Goal: Task Accomplishment & Management: Manage account settings

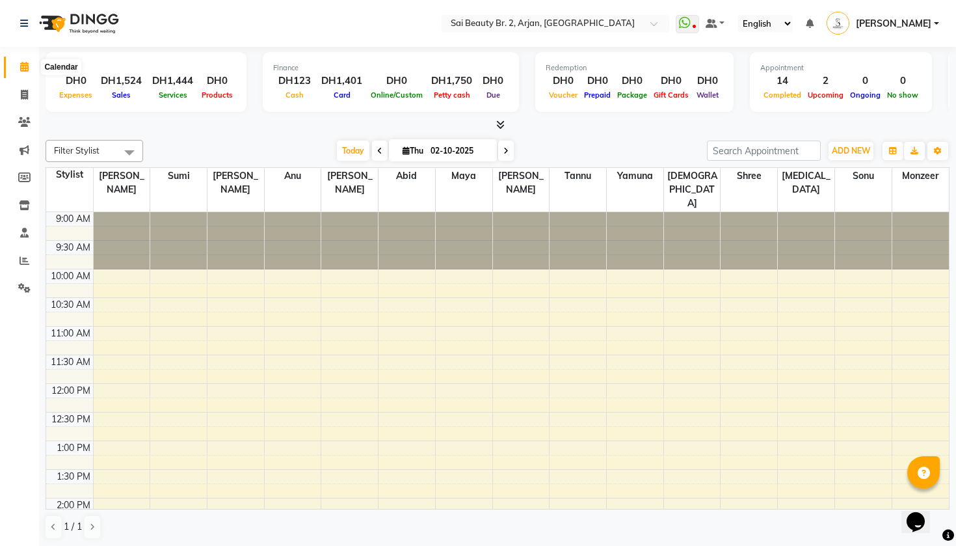
click at [20, 70] on icon at bounding box center [24, 67] width 8 height 10
click at [22, 263] on span at bounding box center [24, 261] width 23 height 15
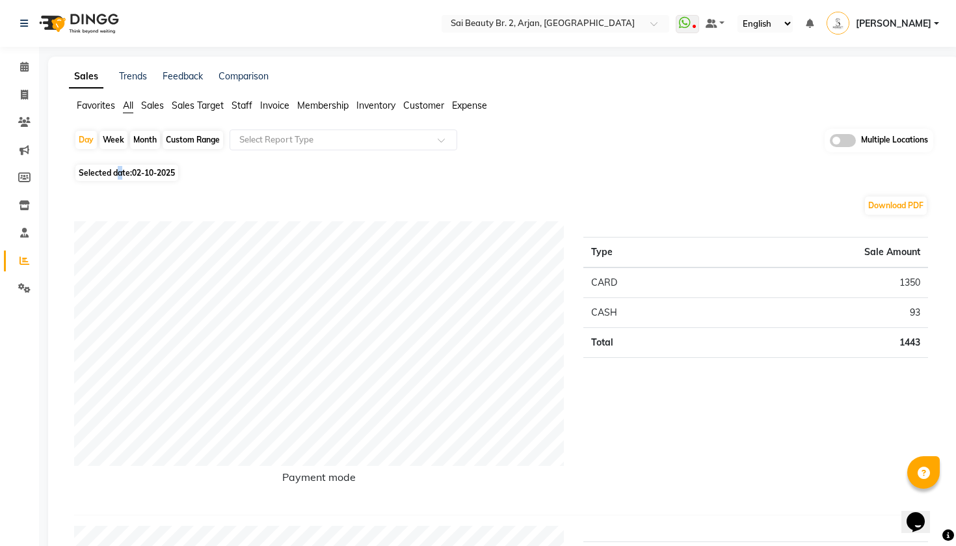
click at [120, 174] on span "Selected date: 02-10-2025" at bounding box center [126, 173] width 103 height 16
select select "10"
select select "2025"
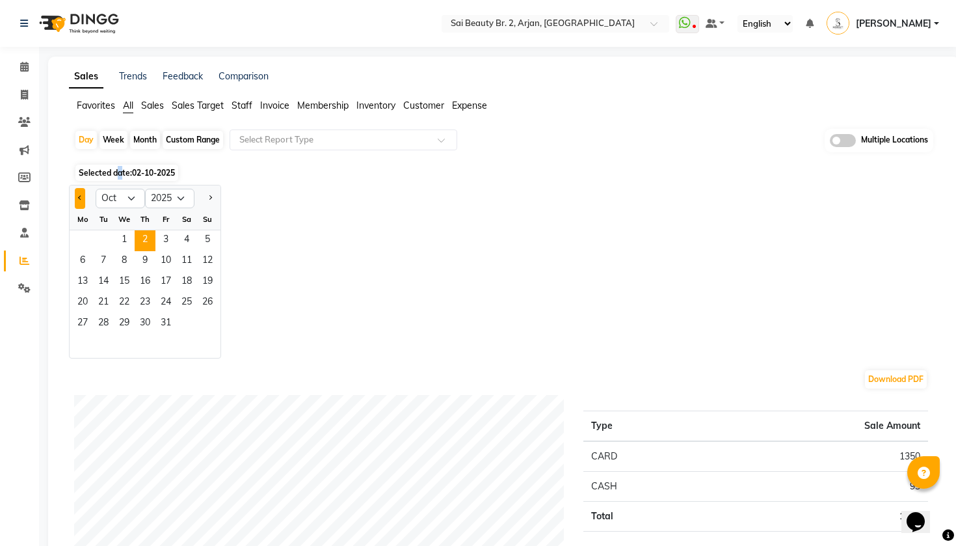
click at [83, 202] on button "Previous month" at bounding box center [80, 198] width 10 height 21
select select "9"
click at [81, 238] on span "1" at bounding box center [82, 240] width 21 height 21
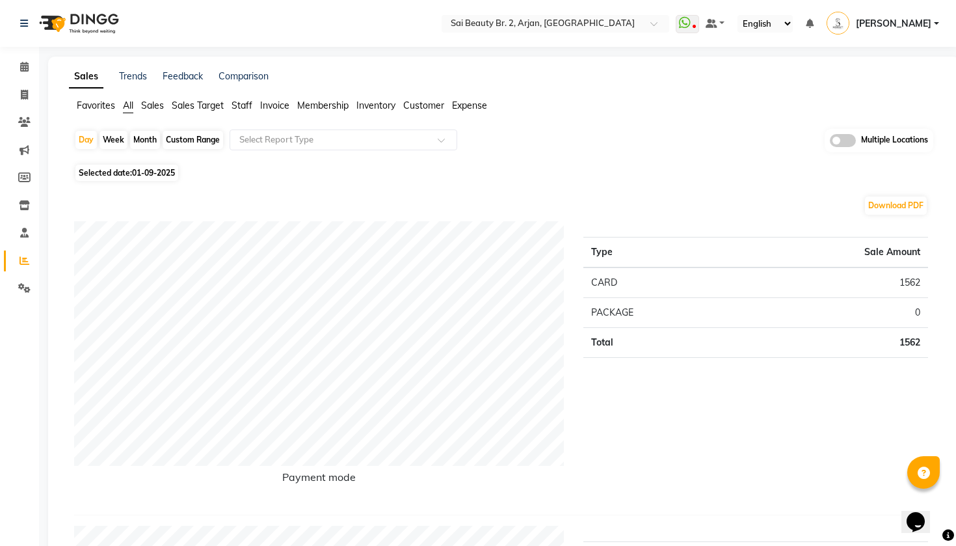
click at [152, 172] on span "01-09-2025" at bounding box center [153, 173] width 43 height 10
select select "9"
select select "2025"
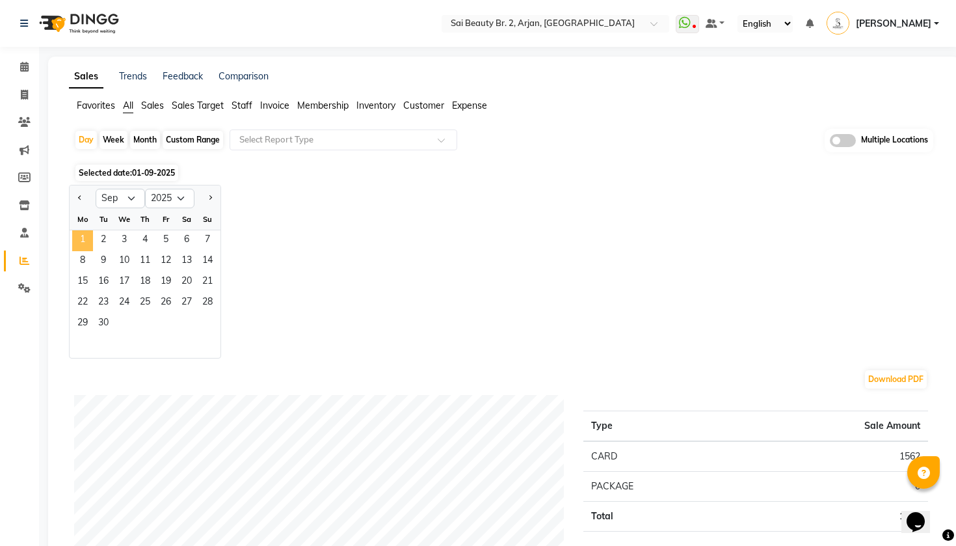
click at [80, 243] on span "1" at bounding box center [82, 240] width 21 height 21
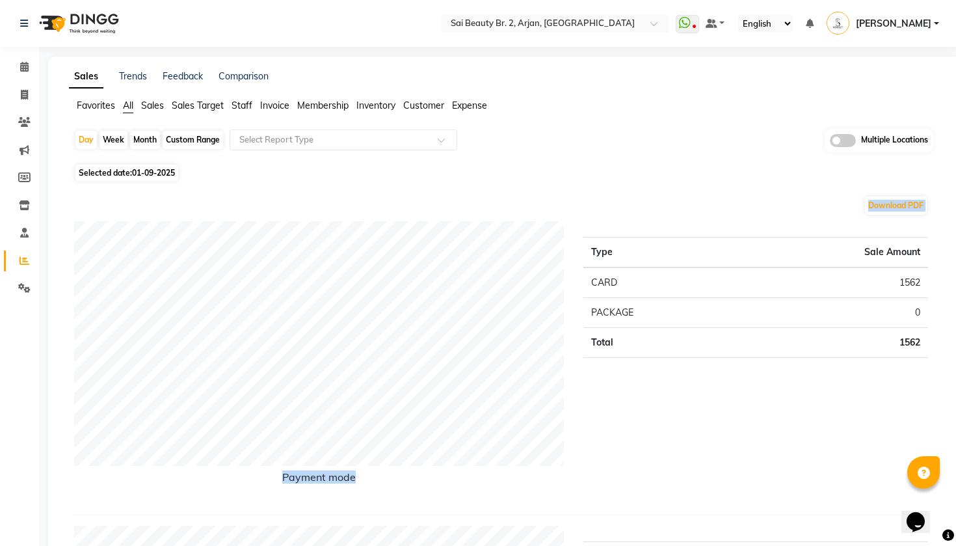
drag, startPoint x: 956, startPoint y: 178, endPoint x: 942, endPoint y: 291, distance: 114.7
click at [793, 433] on div "Type Sale Amount CARD 1562 PACKAGE 0 Total 1562" at bounding box center [756, 362] width 364 height 283
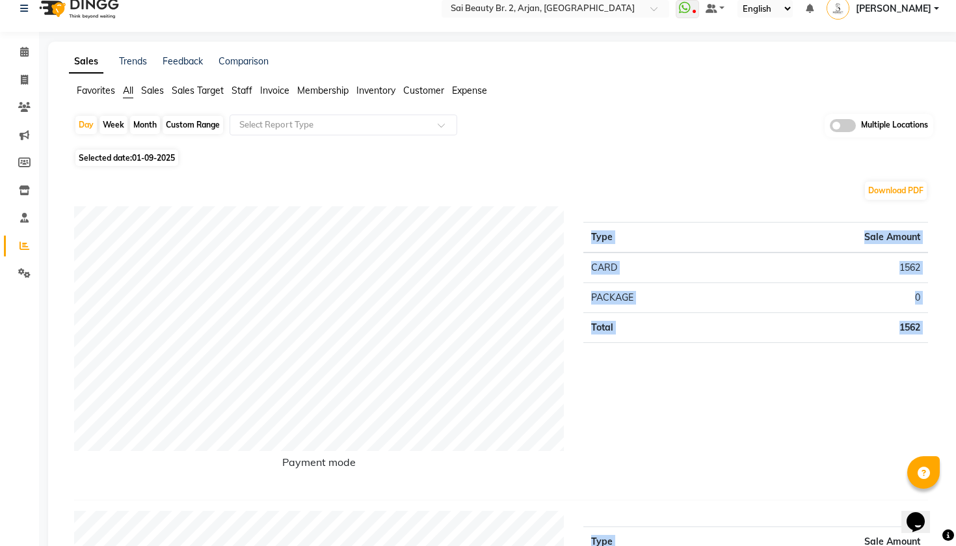
scroll to position [21, 0]
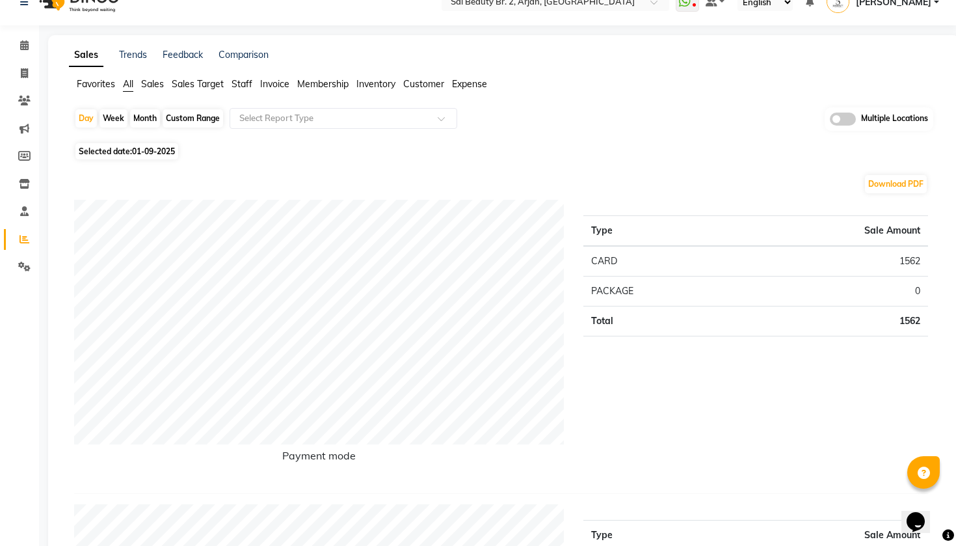
drag, startPoint x: 793, startPoint y: 433, endPoint x: 802, endPoint y: 459, distance: 27.0
click at [801, 459] on div "Type Sale Amount CARD 1562 PACKAGE 0 Total 1562" at bounding box center [756, 341] width 364 height 283
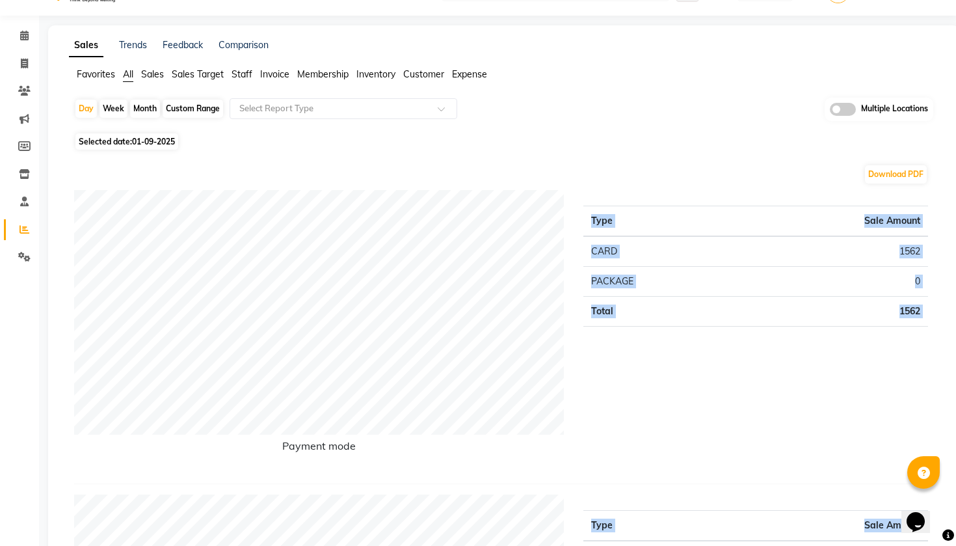
scroll to position [41, 0]
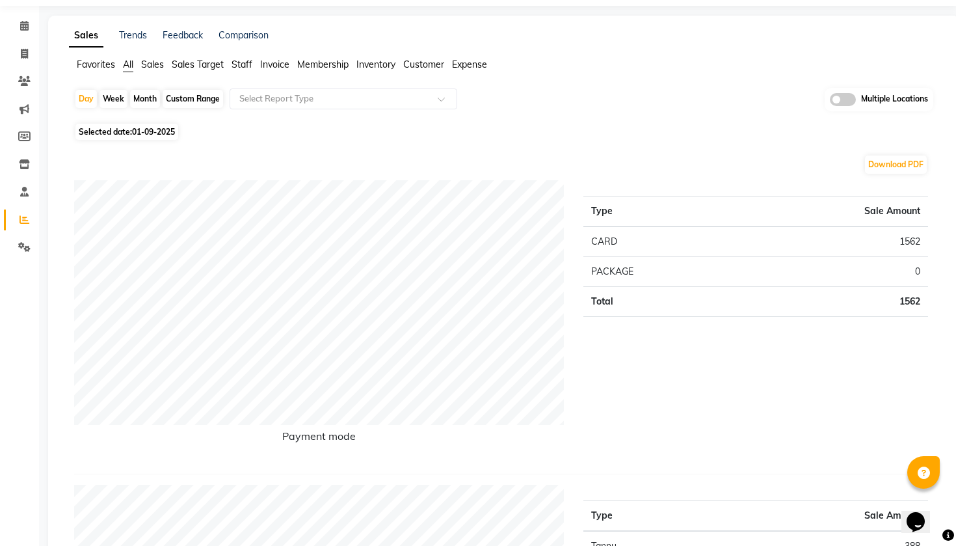
drag, startPoint x: 802, startPoint y: 459, endPoint x: 862, endPoint y: 317, distance: 153.9
click at [862, 317] on div "Type Sale Amount CARD 1562 PACKAGE 0 Total 1562" at bounding box center [756, 321] width 364 height 283
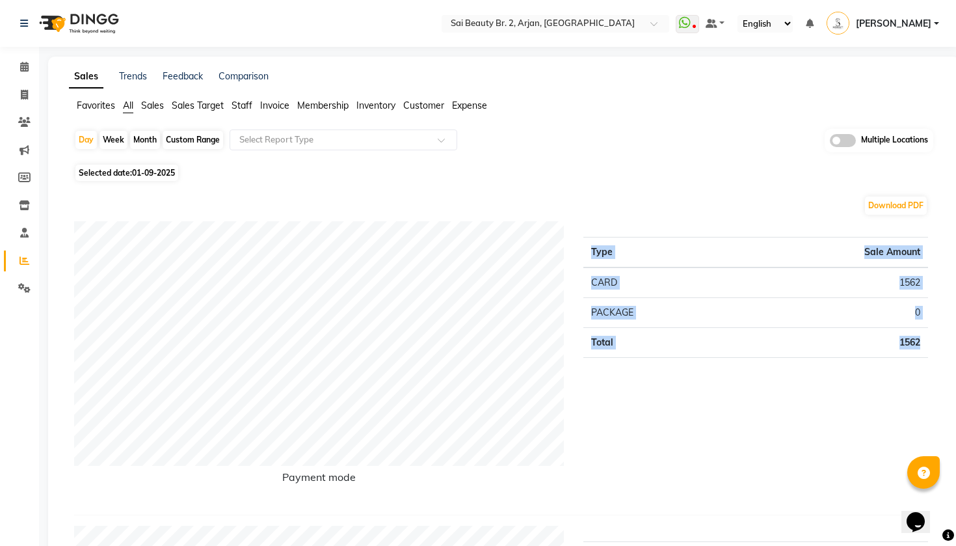
scroll to position [0, 0]
click at [149, 135] on div "Month" at bounding box center [145, 140] width 30 height 18
select select "9"
select select "2025"
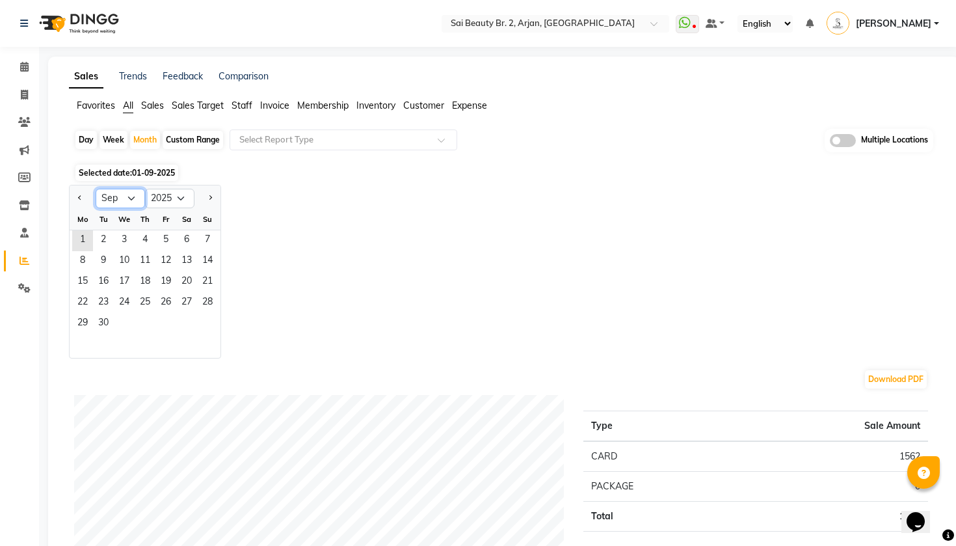
select select "10"
click at [124, 237] on span "1" at bounding box center [124, 240] width 21 height 21
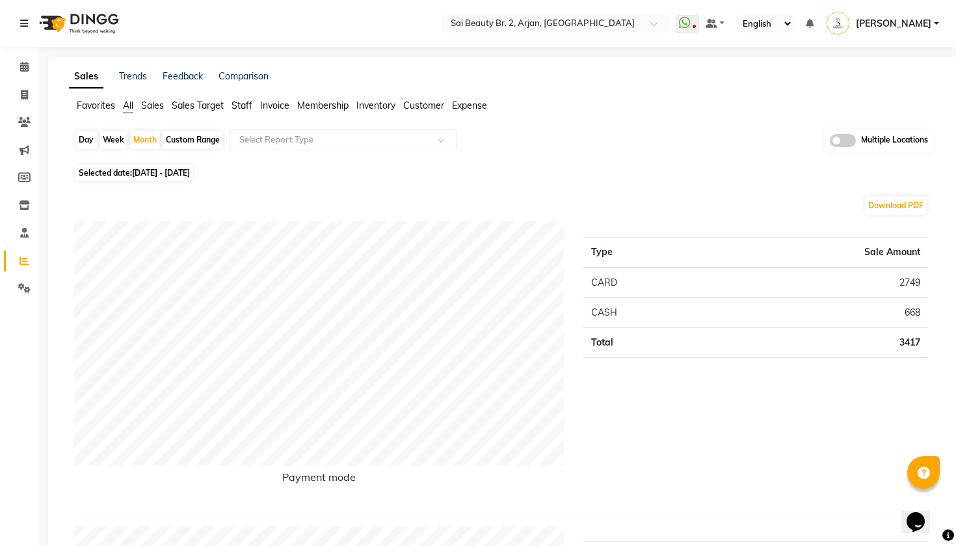
click at [130, 174] on span "Selected date: 01-10-2025 - 31-10-2025" at bounding box center [134, 173] width 118 height 16
select select "10"
select select "2025"
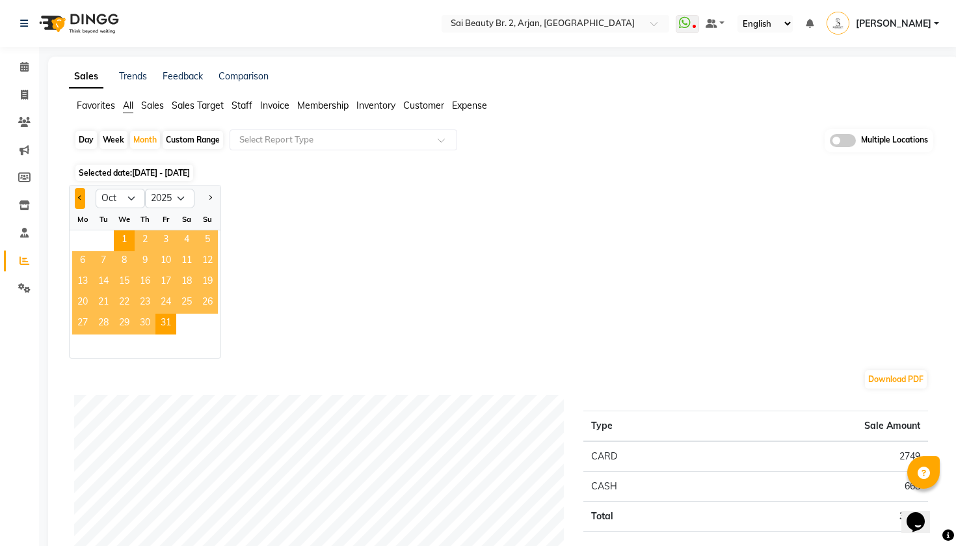
click at [81, 198] on span "Previous month" at bounding box center [80, 197] width 5 height 5
select select "9"
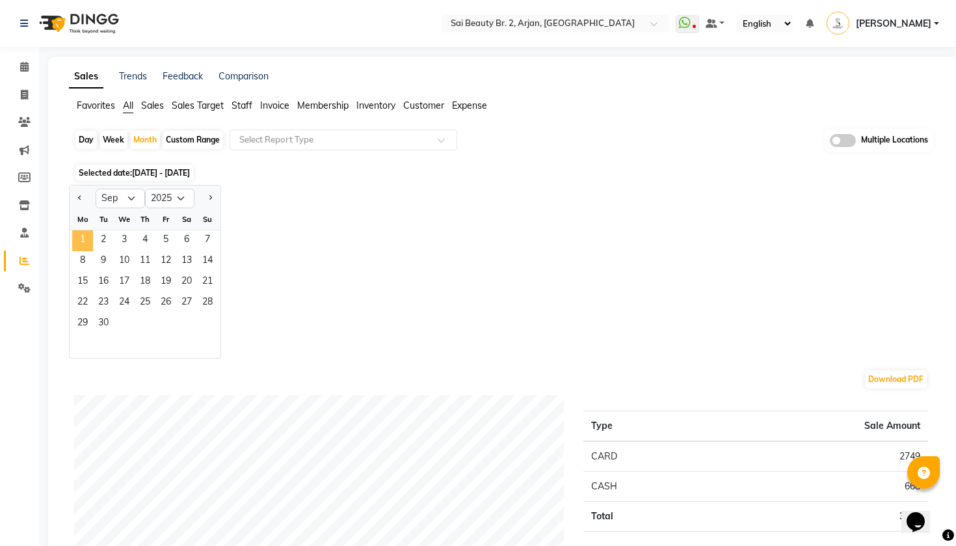
click at [79, 235] on span "1" at bounding box center [82, 240] width 21 height 21
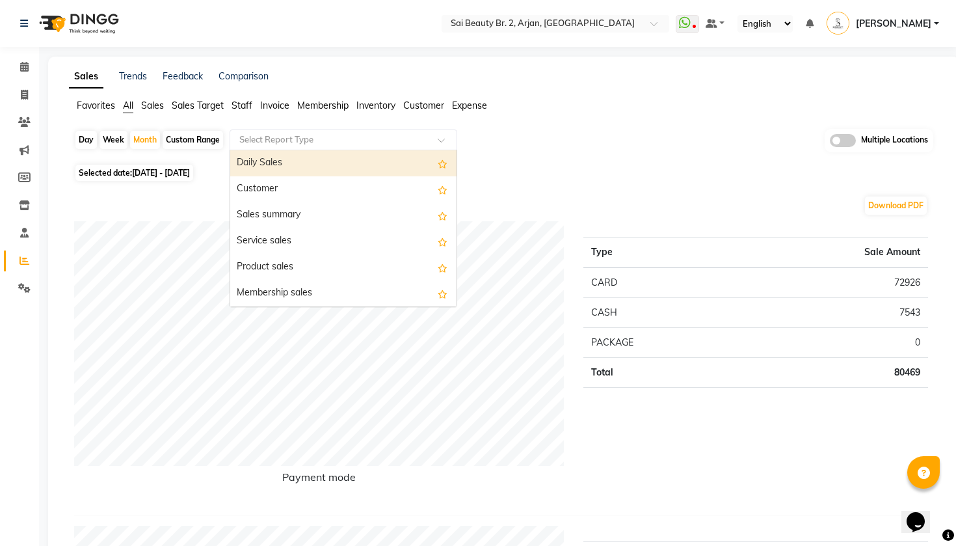
click at [361, 133] on input "text" at bounding box center [330, 139] width 187 height 13
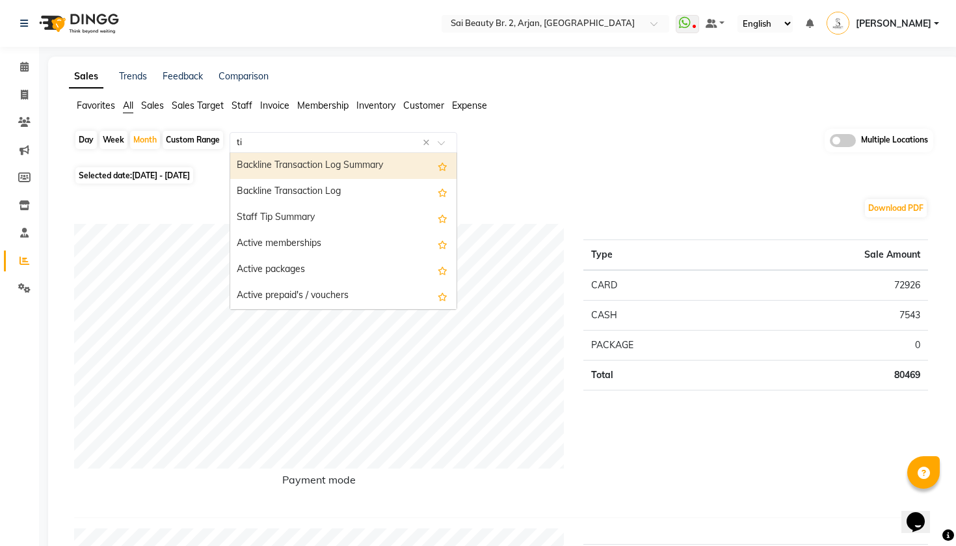
type input "tip"
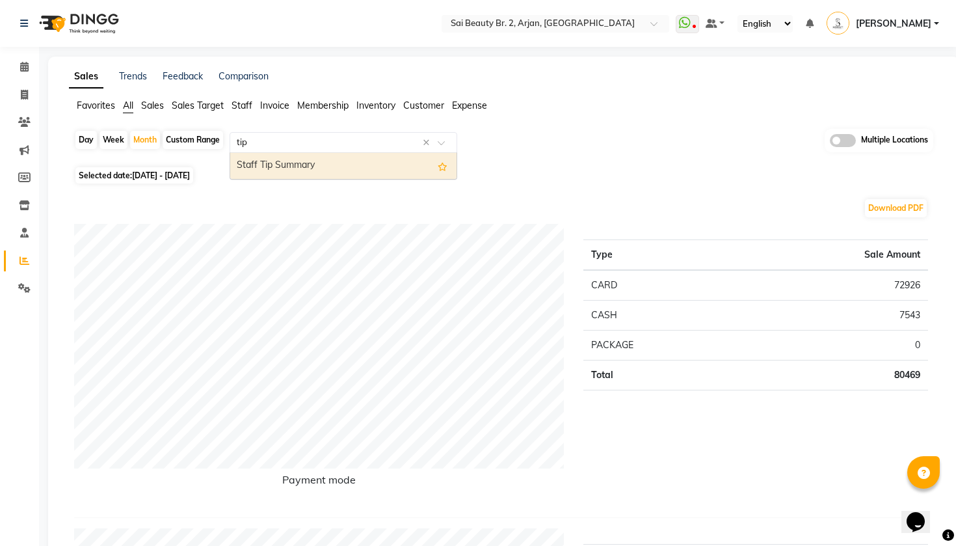
click at [302, 167] on div "Staff Tip Summary" at bounding box center [343, 166] width 226 height 26
select select "full_report"
select select "csv"
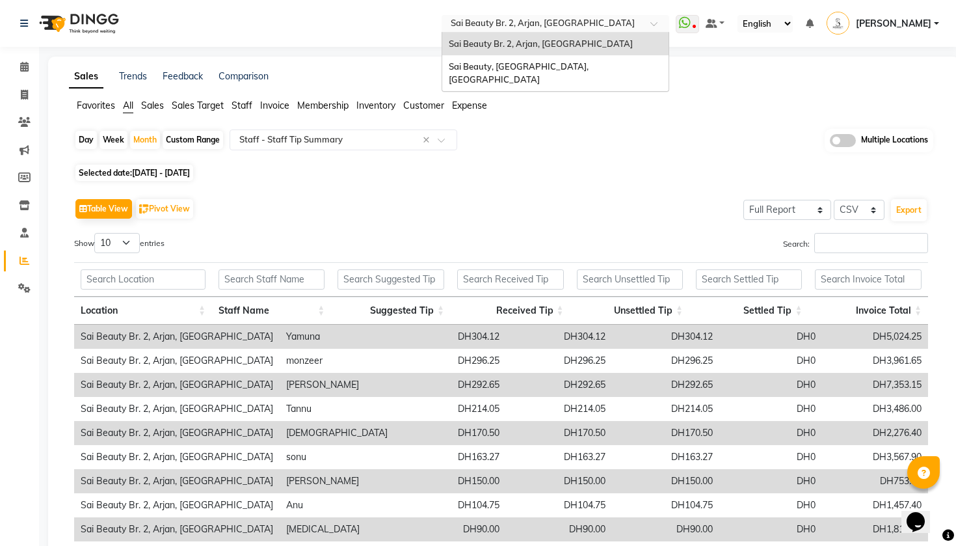
click at [448, 20] on input "text" at bounding box center [542, 24] width 189 height 13
click at [449, 64] on span "Sai Beauty, [GEOGRAPHIC_DATA], [GEOGRAPHIC_DATA]" at bounding box center [520, 72] width 142 height 23
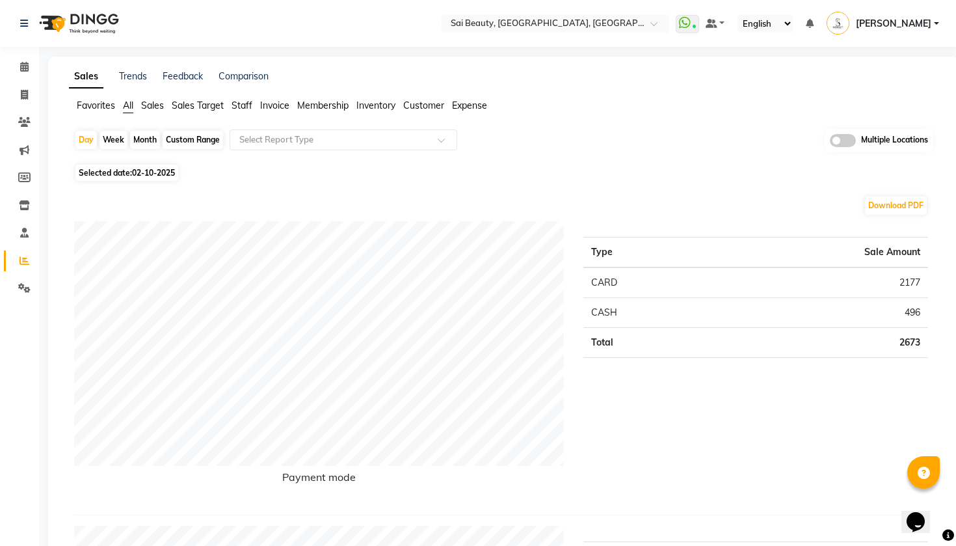
click at [146, 133] on div "Month" at bounding box center [145, 140] width 30 height 18
select select "10"
select select "2025"
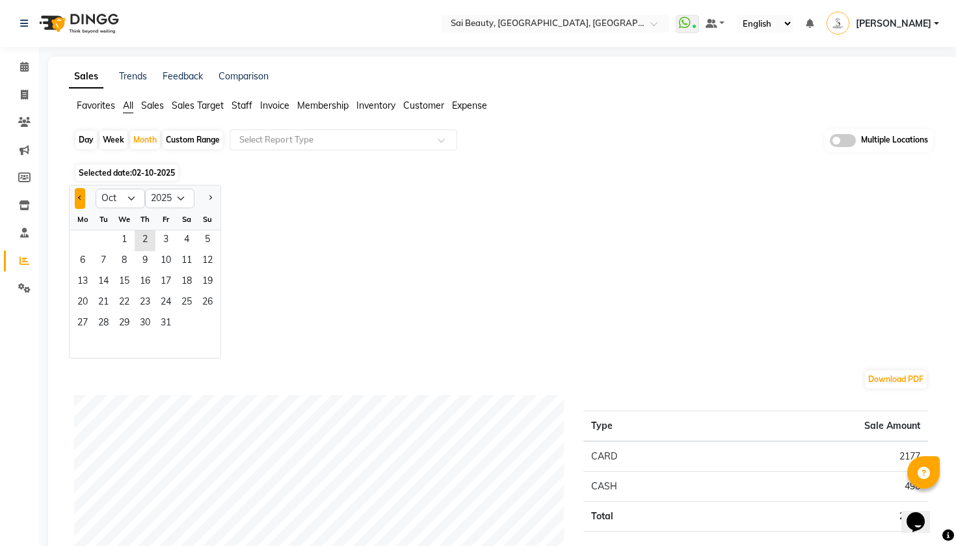
click at [83, 198] on button "Previous month" at bounding box center [80, 198] width 10 height 21
select select "9"
click at [79, 241] on span "1" at bounding box center [82, 240] width 21 height 21
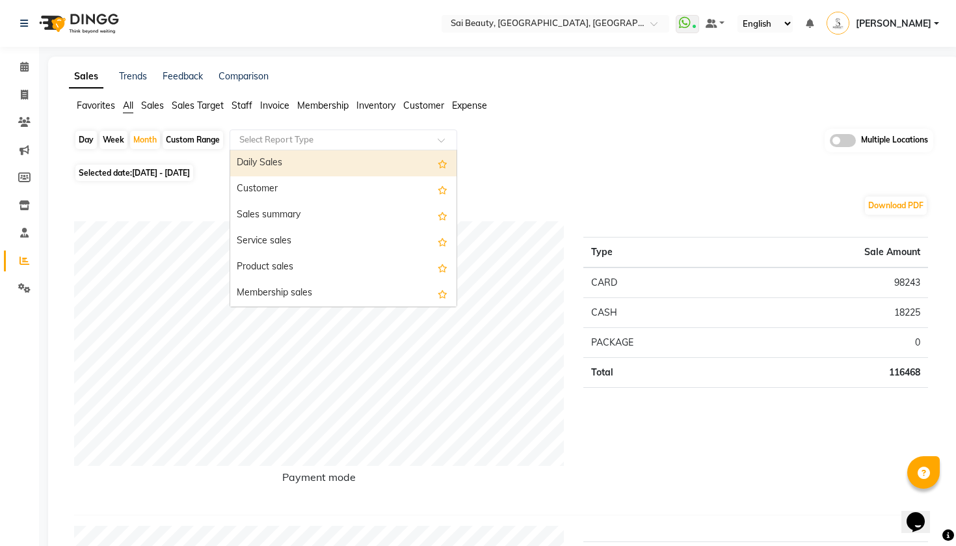
click at [336, 141] on input "text" at bounding box center [330, 139] width 187 height 13
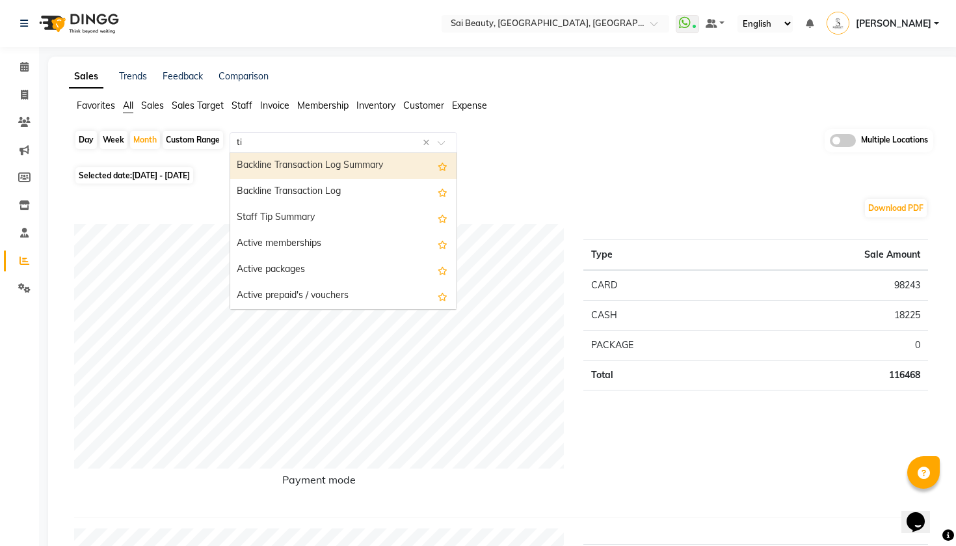
type input "tip"
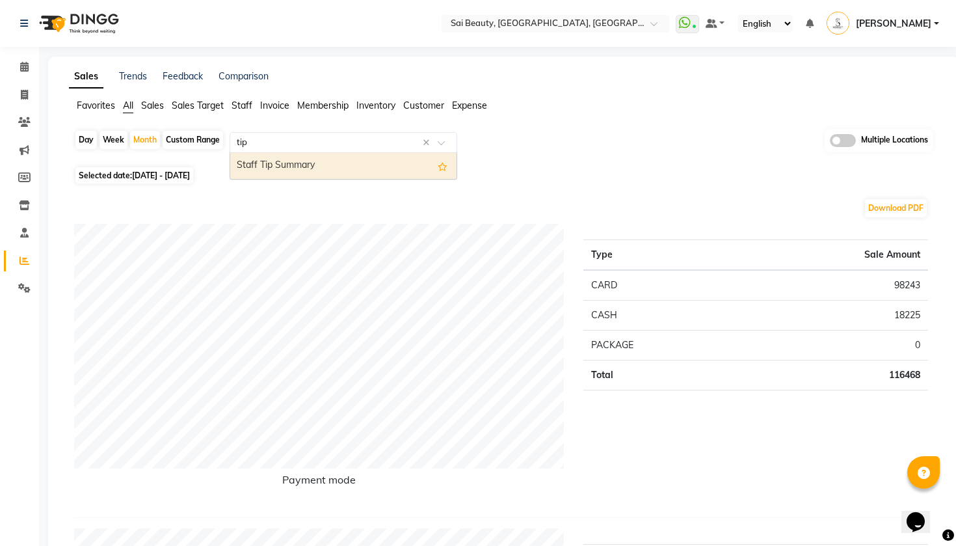
click at [354, 161] on div "Staff Tip Summary" at bounding box center [343, 166] width 226 height 26
select select "filtered_report"
select select "pdf"
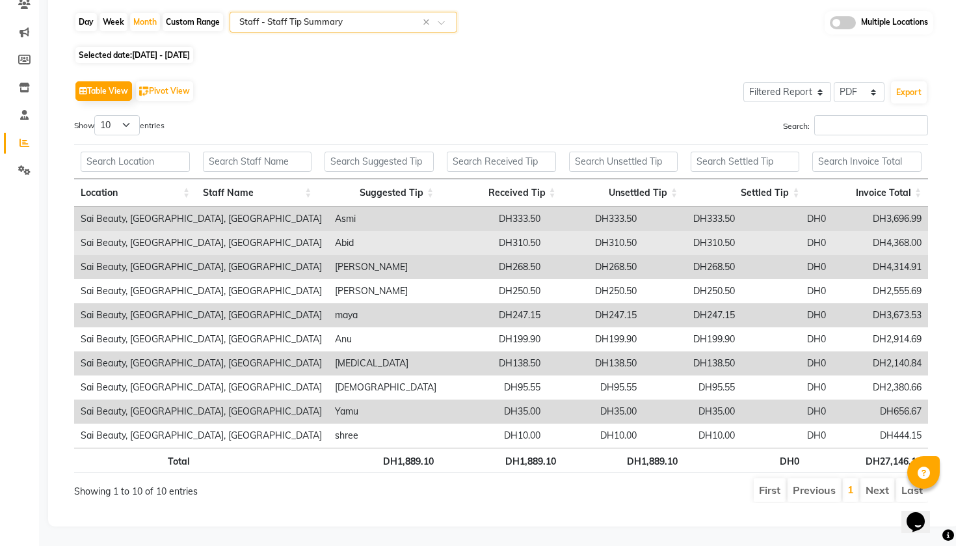
scroll to position [118, 0]
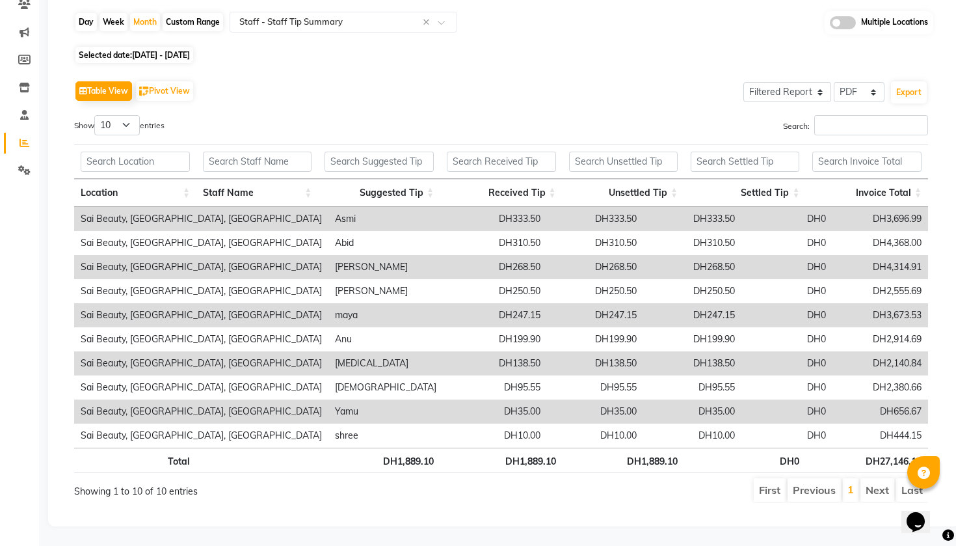
click at [875, 491] on li "Next" at bounding box center [878, 489] width 34 height 23
click at [880, 483] on li "Next" at bounding box center [878, 489] width 34 height 23
click at [611, 82] on div "Table View Pivot View Select Full Report Filtered Report Select CSV PDF Export" at bounding box center [501, 90] width 854 height 27
click at [909, 487] on li "Last" at bounding box center [912, 489] width 32 height 23
click at [874, 489] on li "Next" at bounding box center [878, 489] width 34 height 23
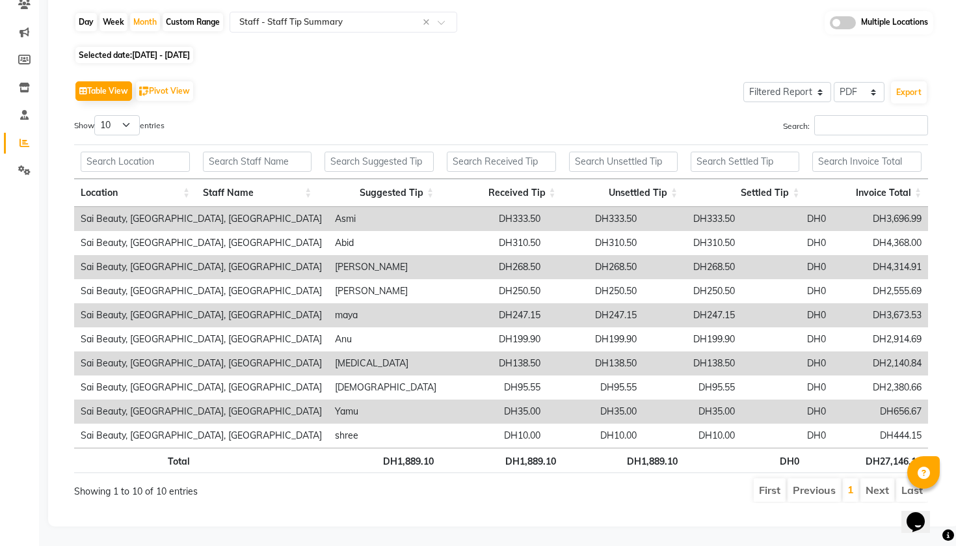
click at [874, 489] on li "Next" at bounding box center [878, 489] width 34 height 23
click at [635, 53] on div "Selected date: 01-09-2025 - 30-09-2025" at bounding box center [506, 55] width 864 height 14
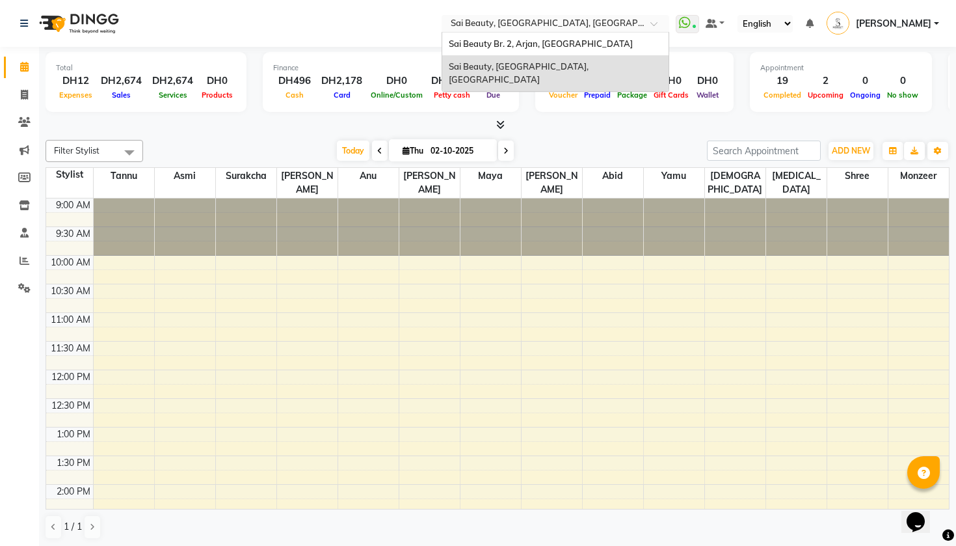
click at [443, 15] on div "Select Location × Sai Beauty, Liwan, Dubai" at bounding box center [556, 24] width 228 height 18
click at [18, 257] on span at bounding box center [24, 261] width 23 height 15
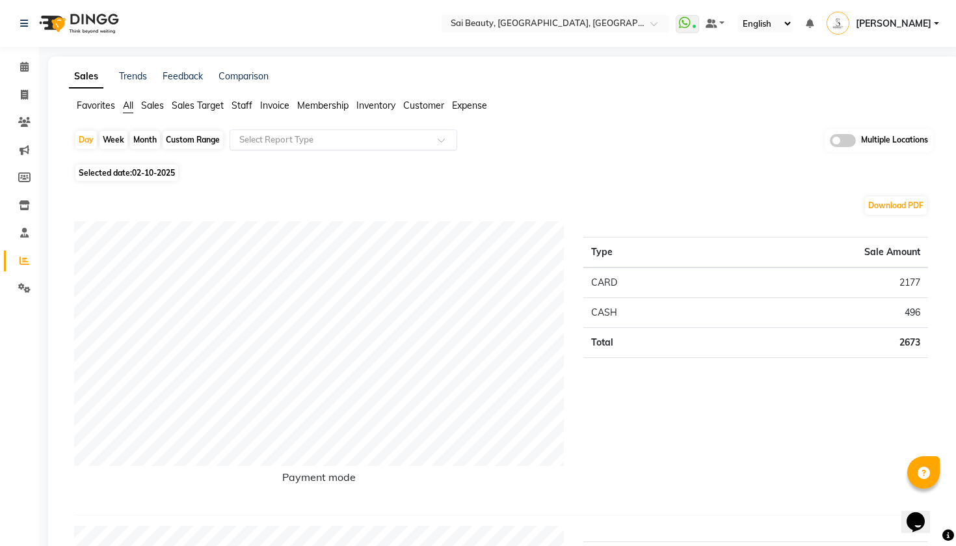
click at [259, 139] on input "text" at bounding box center [330, 139] width 187 height 13
click at [134, 170] on span "02-10-2025" at bounding box center [153, 173] width 43 height 10
select select "10"
select select "2025"
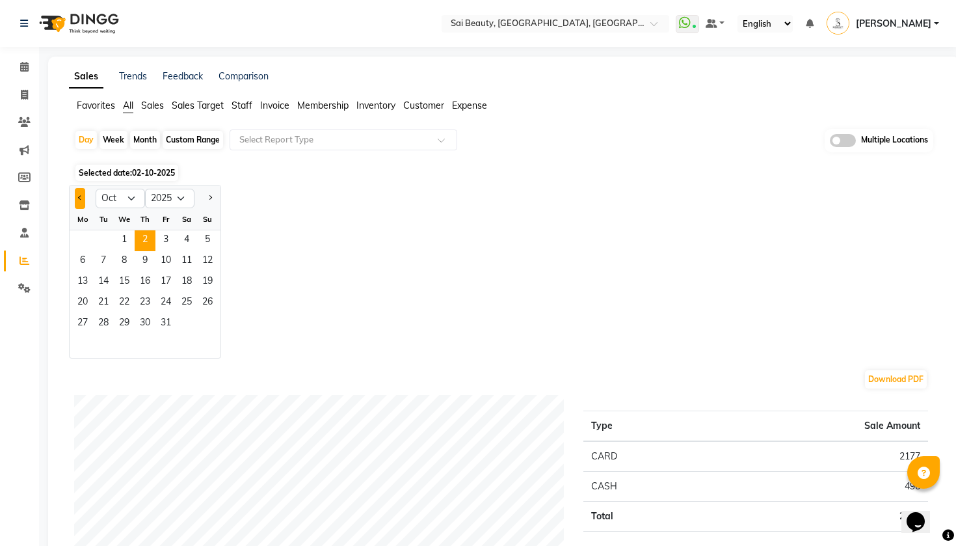
click at [79, 199] on span "Previous month" at bounding box center [80, 197] width 5 height 5
select select "9"
click at [87, 237] on span "1" at bounding box center [82, 240] width 21 height 21
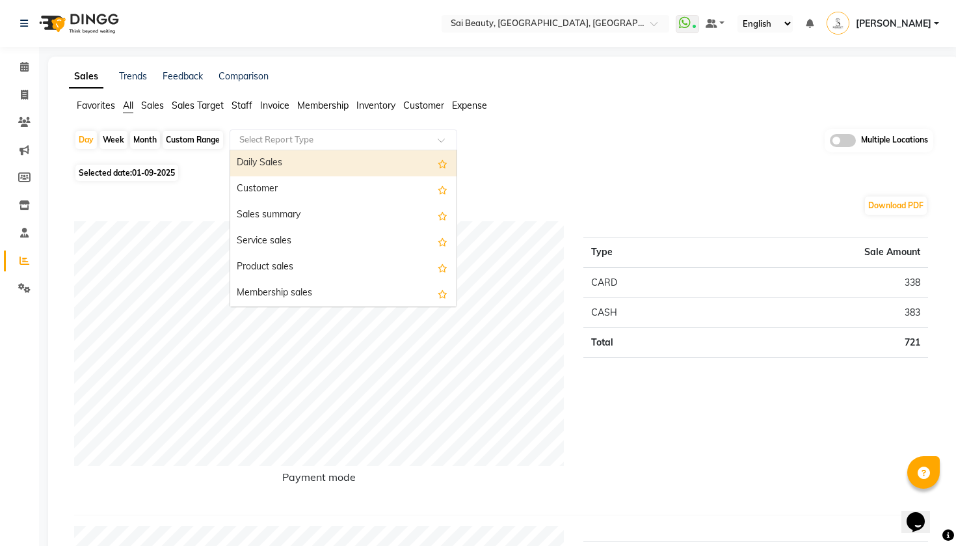
click at [285, 135] on input "text" at bounding box center [330, 139] width 187 height 13
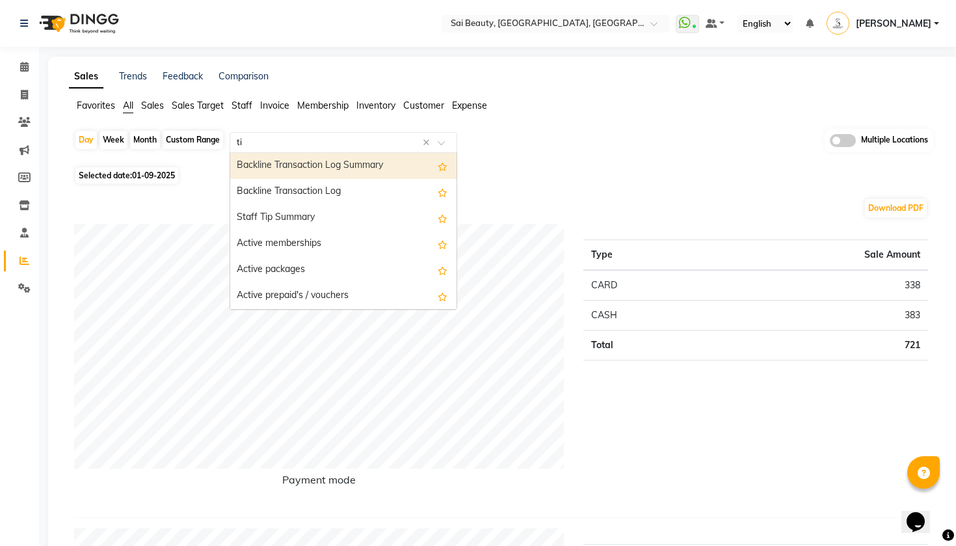
type input "tip"
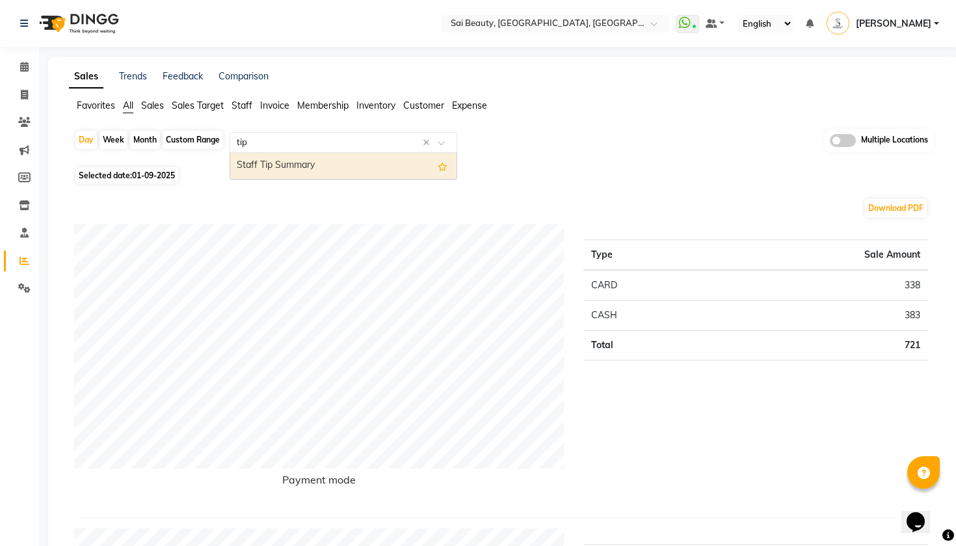
click at [289, 165] on div "Staff Tip Summary" at bounding box center [343, 166] width 226 height 26
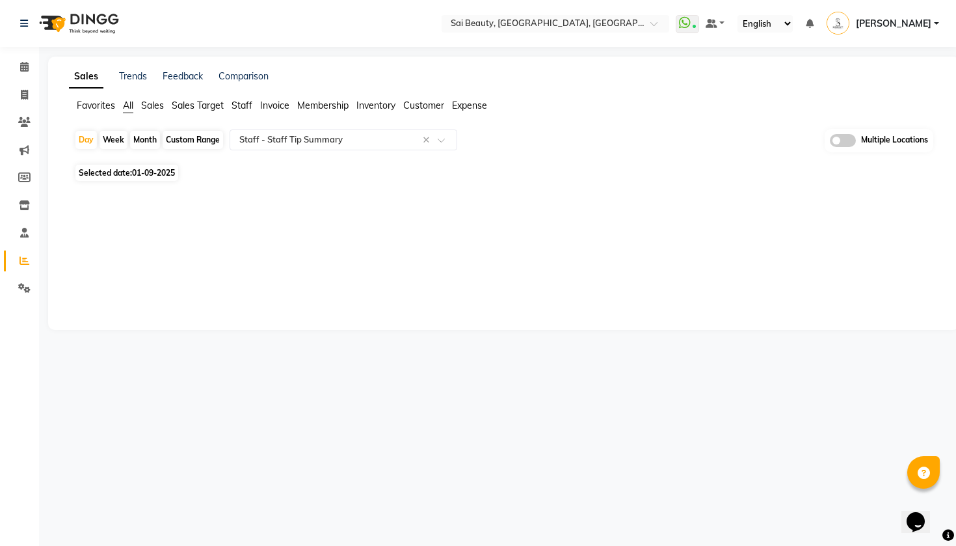
click at [148, 141] on div "Month" at bounding box center [145, 140] width 30 height 18
select select "9"
select select "2025"
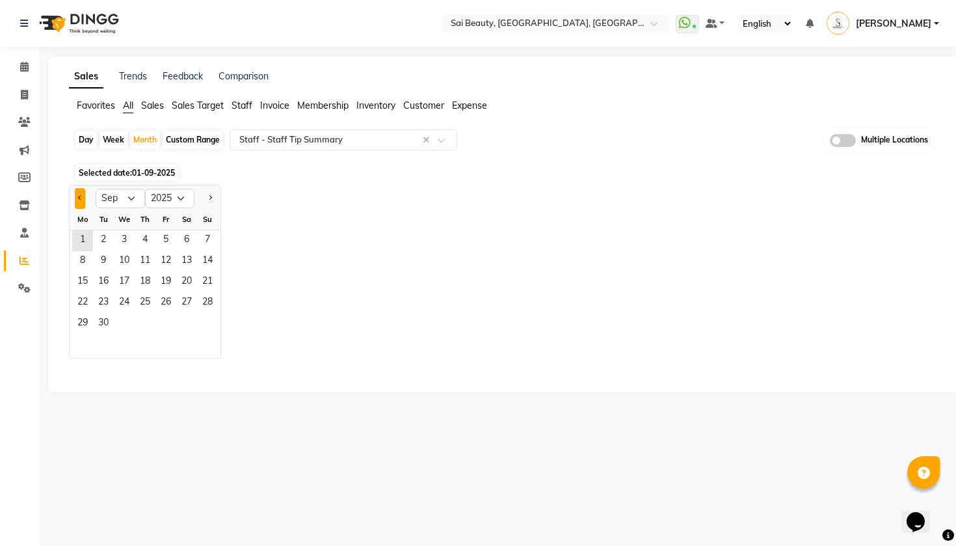
click at [80, 200] on span "Previous month" at bounding box center [80, 197] width 5 height 5
select select "9"
click at [85, 237] on span "1" at bounding box center [82, 240] width 21 height 21
select select "filtered_report"
select select "pdf"
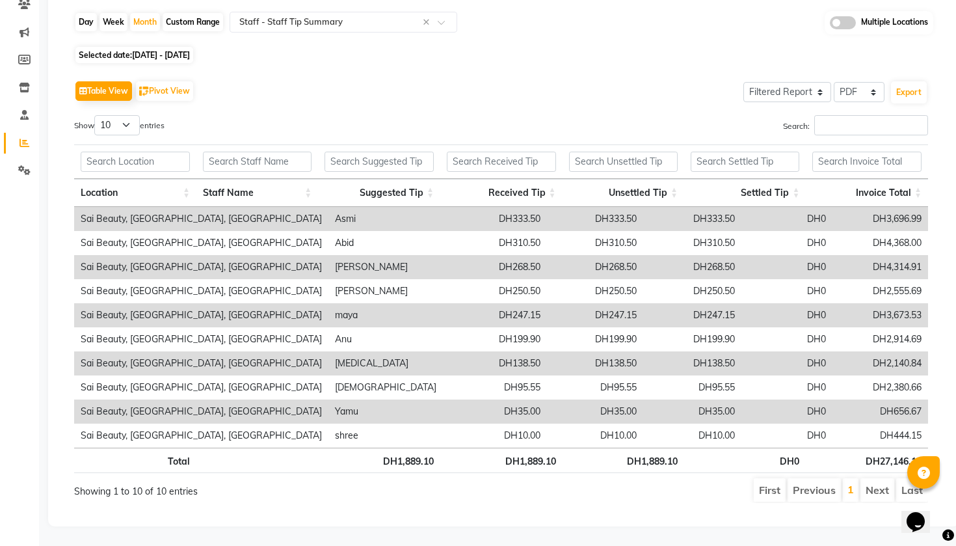
scroll to position [118, 0]
click at [876, 489] on li "Next" at bounding box center [878, 489] width 34 height 23
click at [874, 489] on li "Next" at bounding box center [878, 489] width 34 height 23
click at [878, 489] on li "Next" at bounding box center [878, 489] width 34 height 23
click at [915, 489] on li "Last" at bounding box center [912, 489] width 32 height 23
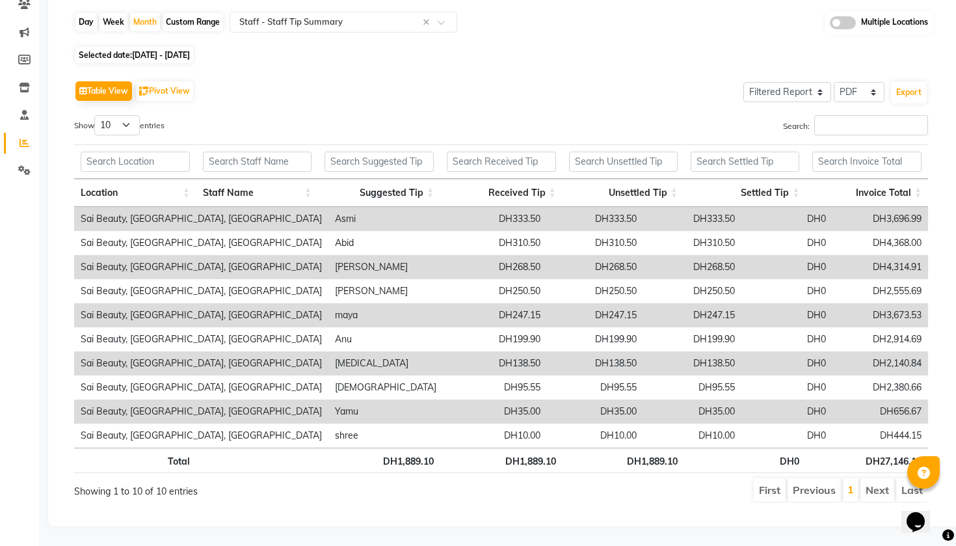
click at [808, 492] on li "Previous" at bounding box center [814, 489] width 53 height 23
click at [775, 487] on li "First" at bounding box center [770, 489] width 32 height 23
click at [25, 141] on icon at bounding box center [25, 143] width 10 height 10
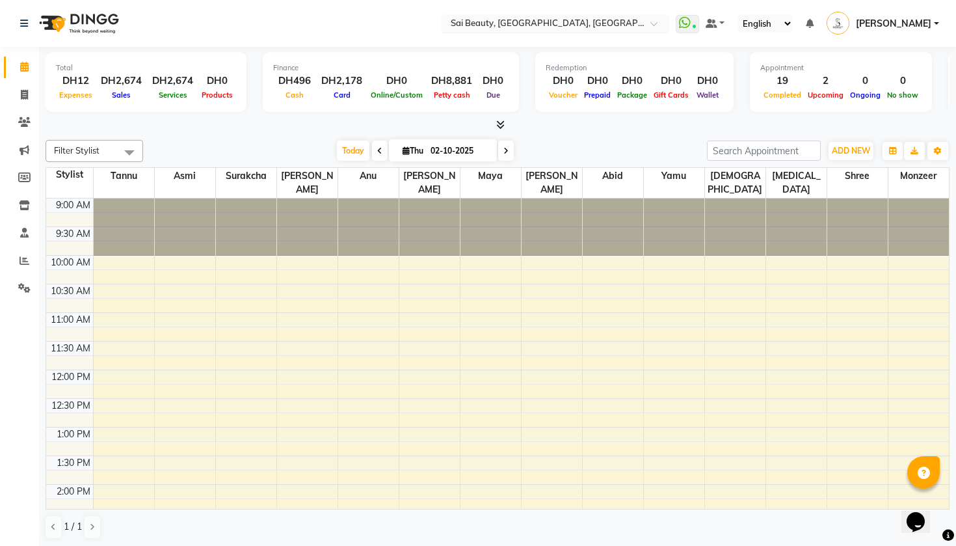
click at [448, 22] on input "text" at bounding box center [542, 24] width 189 height 13
click at [27, 254] on span at bounding box center [24, 261] width 23 height 15
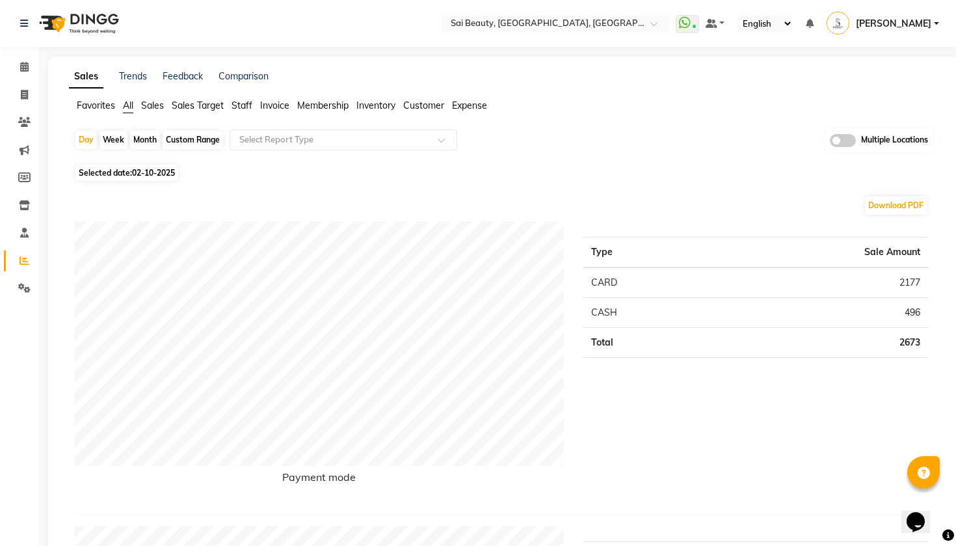
click at [149, 138] on div "Month" at bounding box center [145, 140] width 30 height 18
select select "10"
select select "2025"
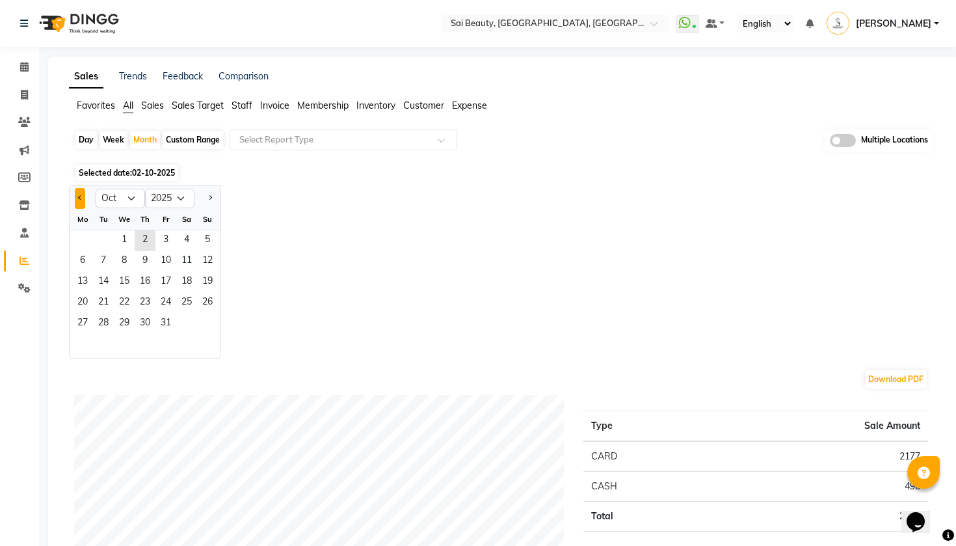
click at [81, 198] on span "Previous month" at bounding box center [80, 197] width 5 height 5
select select "9"
click at [83, 232] on span "1" at bounding box center [82, 240] width 21 height 21
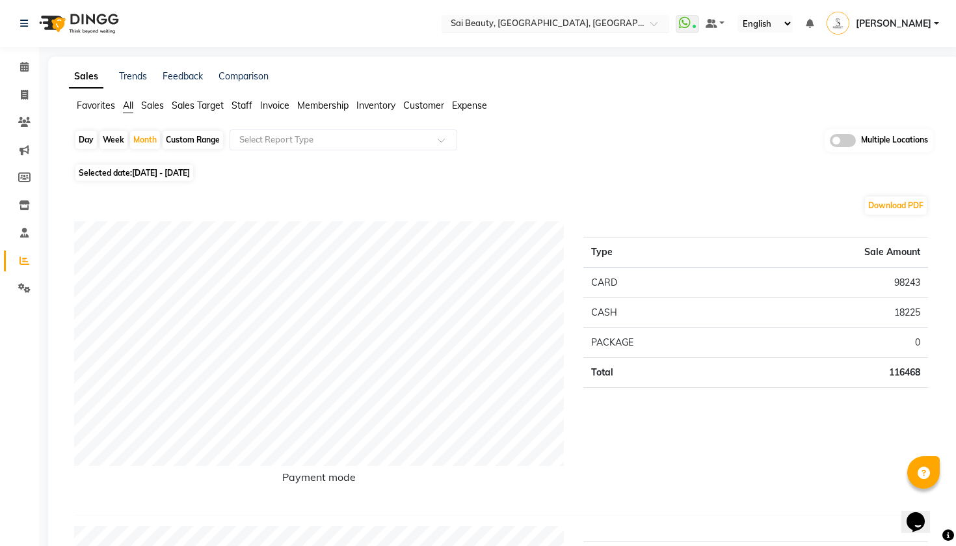
click at [451, 21] on input "text" at bounding box center [542, 24] width 189 height 13
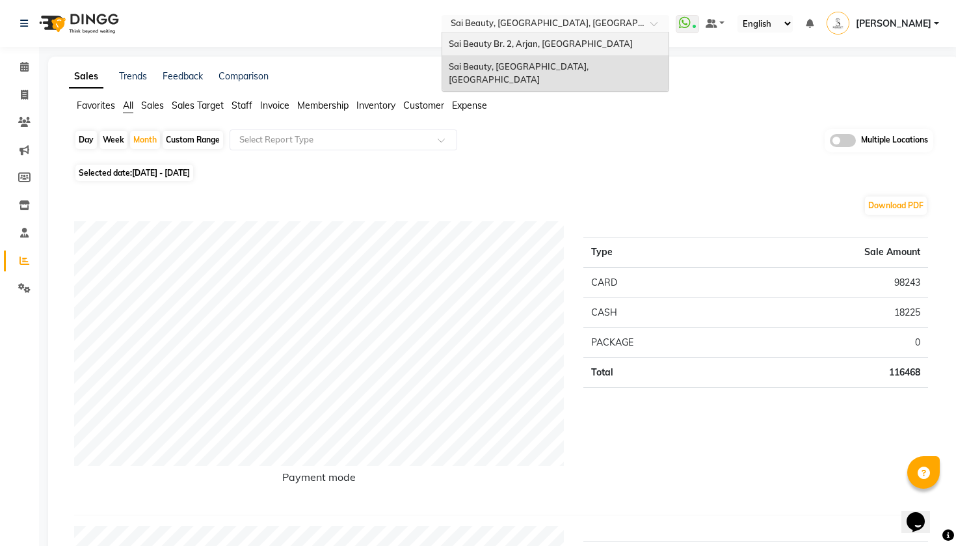
click at [449, 44] on span "Sai Beauty Br. 2, Arjan, [GEOGRAPHIC_DATA]" at bounding box center [541, 43] width 184 height 10
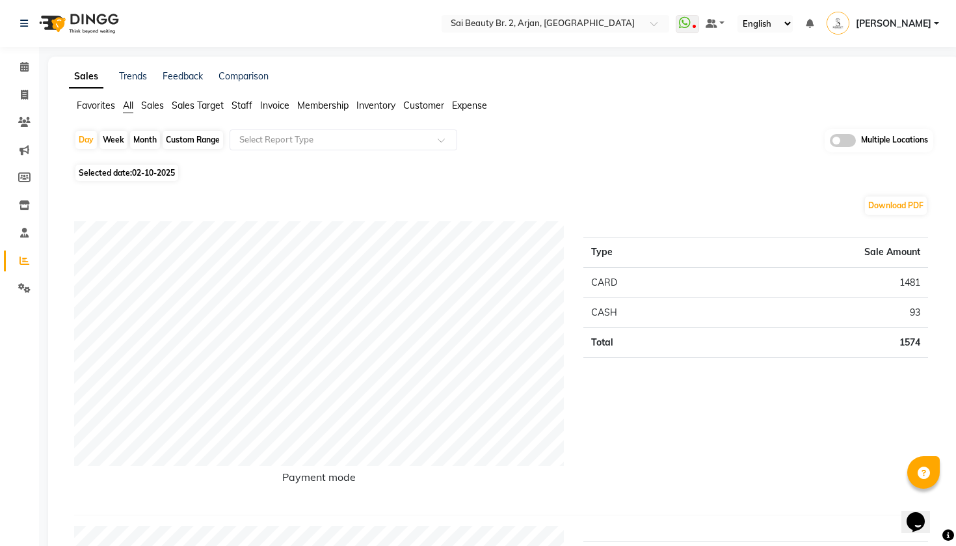
click at [146, 137] on div "Month" at bounding box center [145, 140] width 30 height 18
select select "10"
select select "2025"
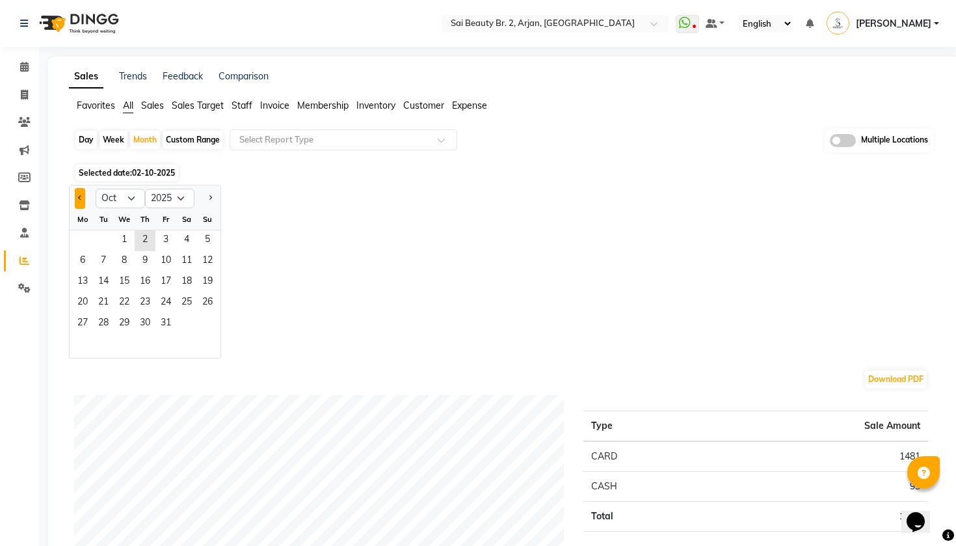
click at [79, 197] on span "Previous month" at bounding box center [80, 197] width 5 height 5
select select "9"
click at [85, 235] on span "1" at bounding box center [82, 240] width 21 height 21
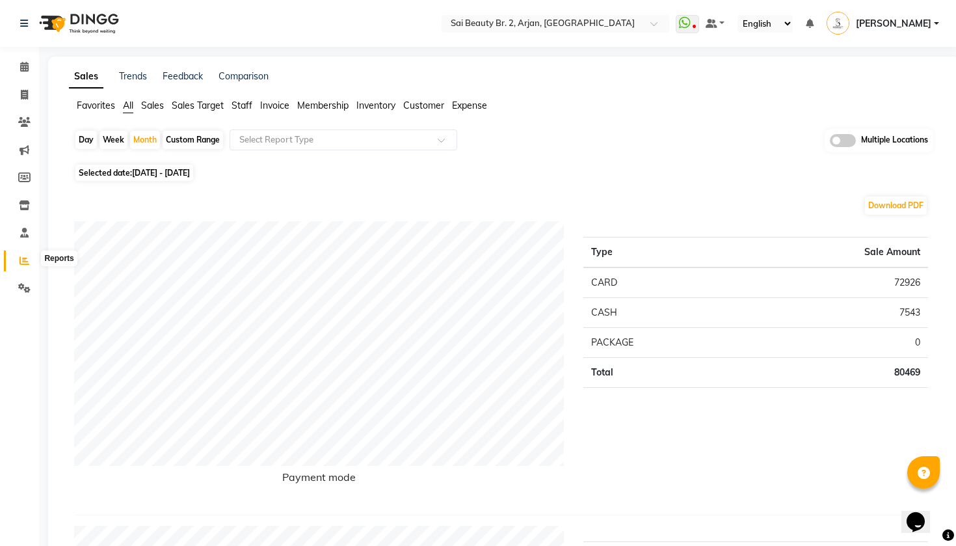
click at [23, 256] on icon at bounding box center [25, 261] width 10 height 10
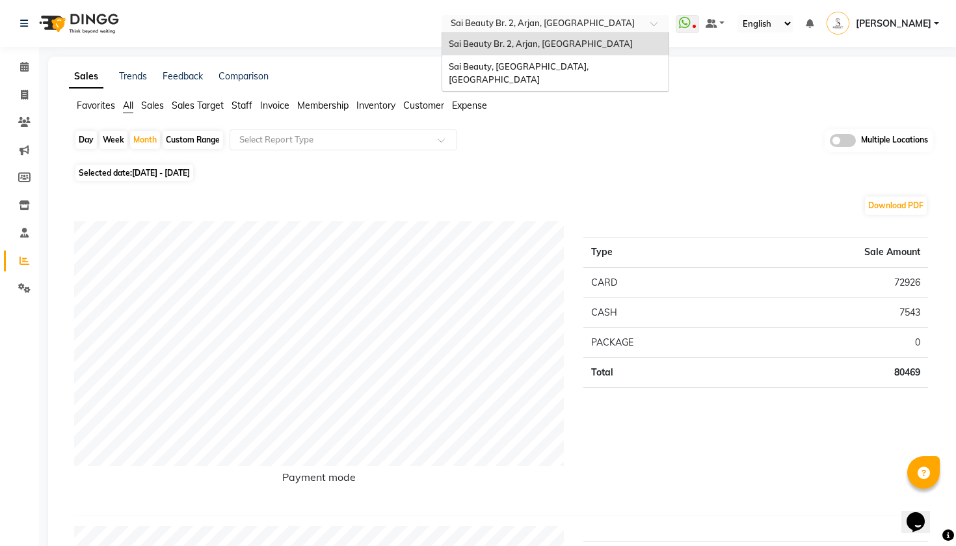
click at [448, 21] on input "text" at bounding box center [542, 24] width 189 height 13
click at [449, 63] on span "Sai Beauty, [GEOGRAPHIC_DATA], [GEOGRAPHIC_DATA]" at bounding box center [520, 72] width 142 height 23
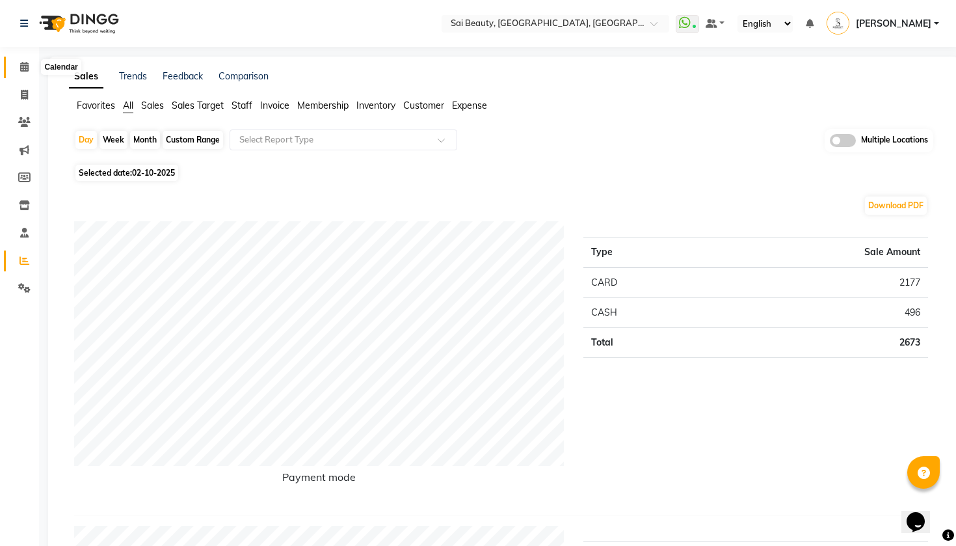
click at [18, 62] on span at bounding box center [24, 67] width 23 height 15
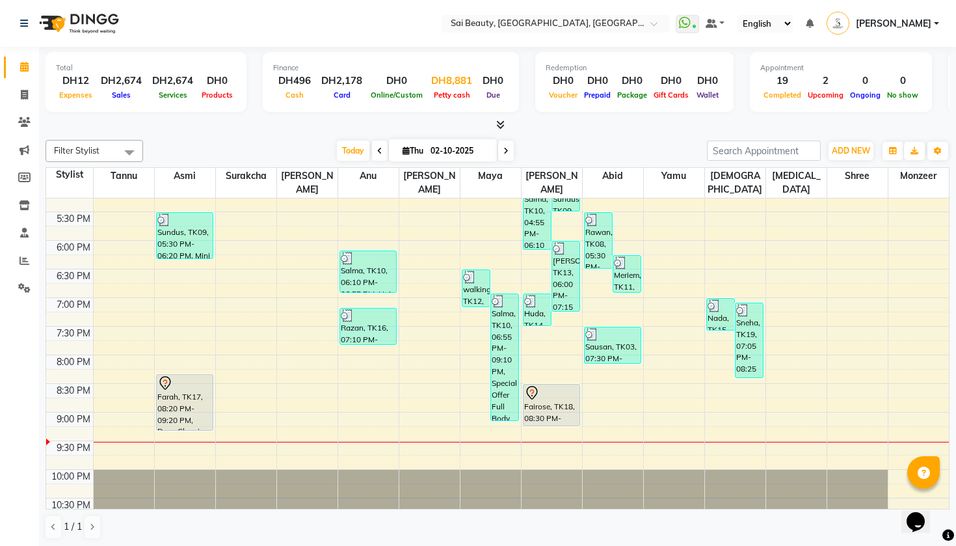
click at [451, 88] on div "Petty cash" at bounding box center [451, 95] width 51 height 14
click at [435, 83] on div "DH8,881" at bounding box center [451, 81] width 51 height 15
select select "4279"
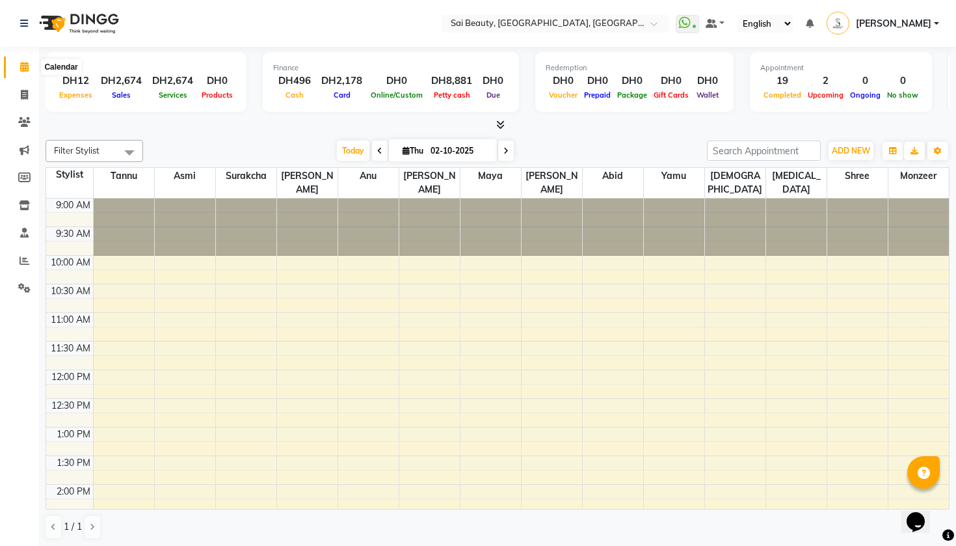
click at [25, 62] on icon at bounding box center [24, 67] width 8 height 10
click at [19, 257] on span at bounding box center [24, 261] width 23 height 15
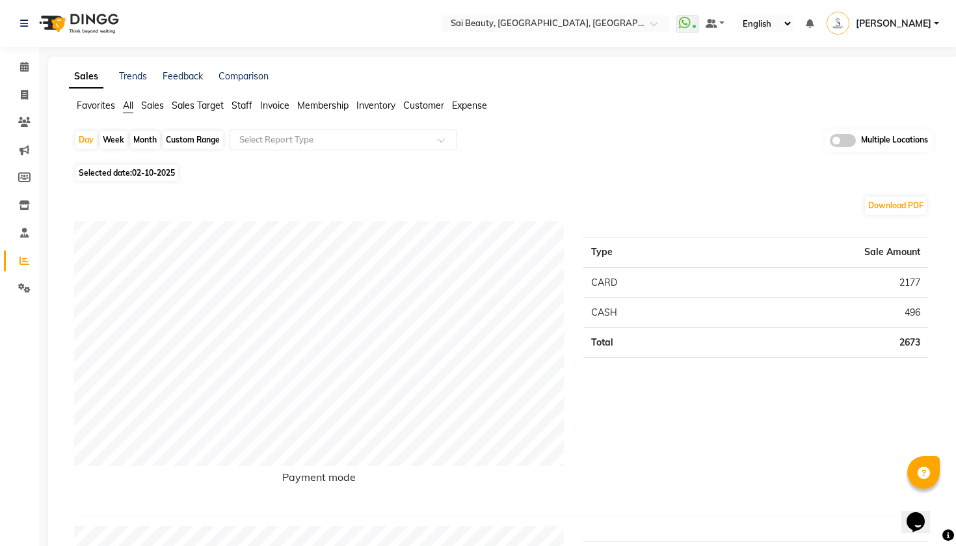
click at [148, 138] on div "Month" at bounding box center [145, 140] width 30 height 18
select select "10"
select select "2025"
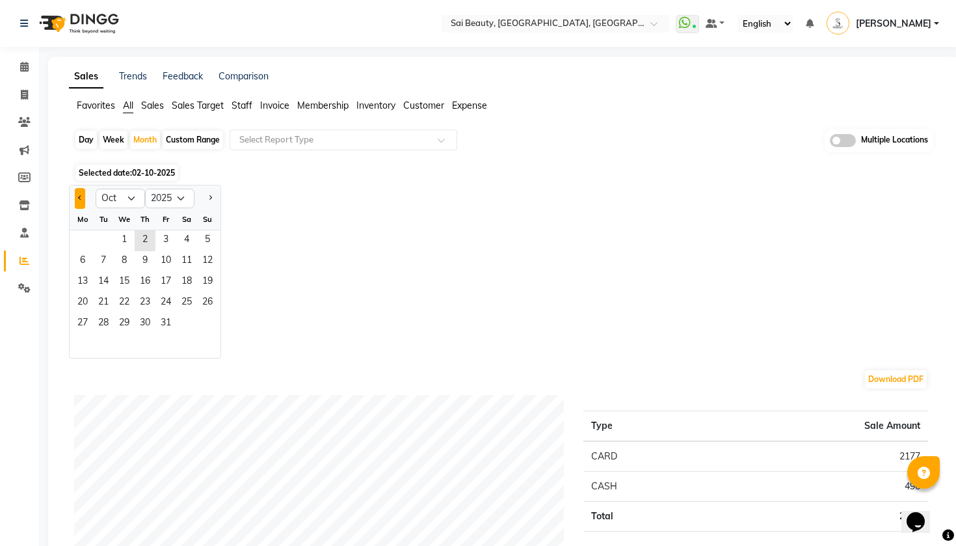
click at [82, 198] on span "Previous month" at bounding box center [80, 197] width 5 height 5
select select "9"
click at [85, 237] on span "1" at bounding box center [82, 240] width 21 height 21
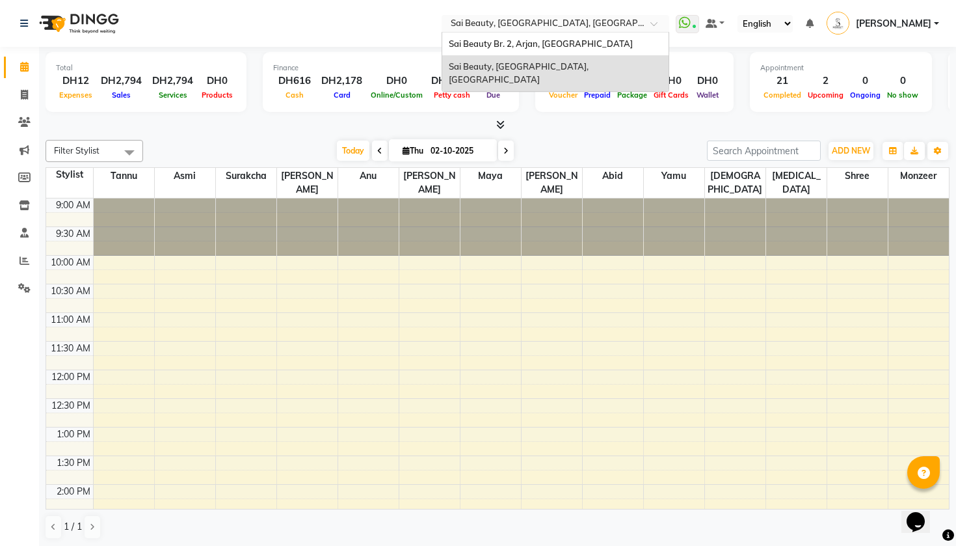
click at [448, 24] on input "text" at bounding box center [542, 24] width 189 height 13
click at [449, 39] on span "Sai Beauty Br. 2, Arjan, [GEOGRAPHIC_DATA]" at bounding box center [541, 43] width 184 height 10
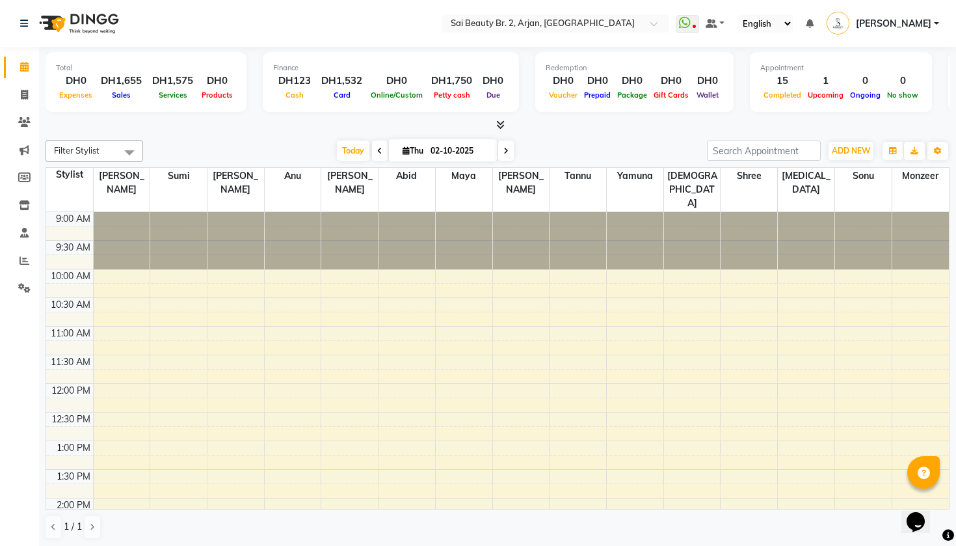
click at [225, 11] on nav "Select Location × Sai Beauty Br. 2, Arjan, [GEOGRAPHIC_DATA] WhatsApp Status ✕ …" at bounding box center [478, 23] width 956 height 47
click at [452, 85] on div "DH1,750" at bounding box center [451, 81] width 51 height 15
select select "6020"
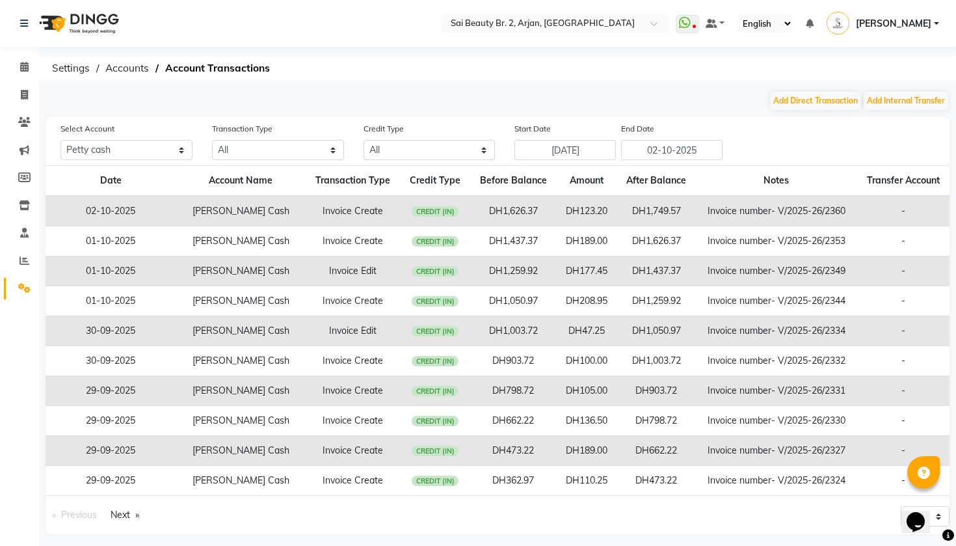
click at [579, 82] on div "Select Location × Sai Beauty Br. 2, Arjan, Dubai WhatsApp Status ✕ Status: Disc…" at bounding box center [478, 277] width 956 height 554
click at [821, 100] on button "Add Direct Transaction" at bounding box center [815, 101] width 91 height 18
select select "direct"
select select "6020"
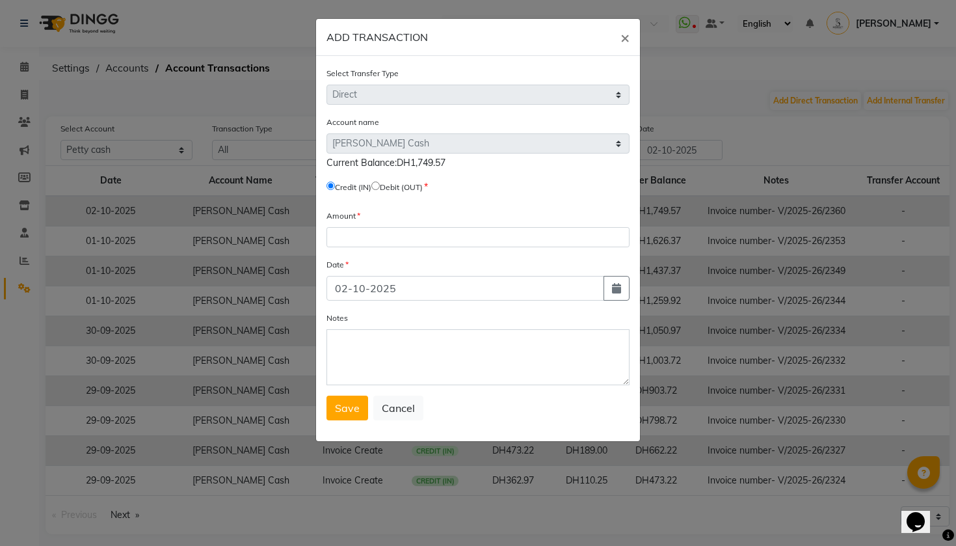
click at [729, 87] on ngb-modal-window "ADD TRANSACTION × Select Transfer Type Select Direct Internal Account name Sele…" at bounding box center [478, 273] width 956 height 546
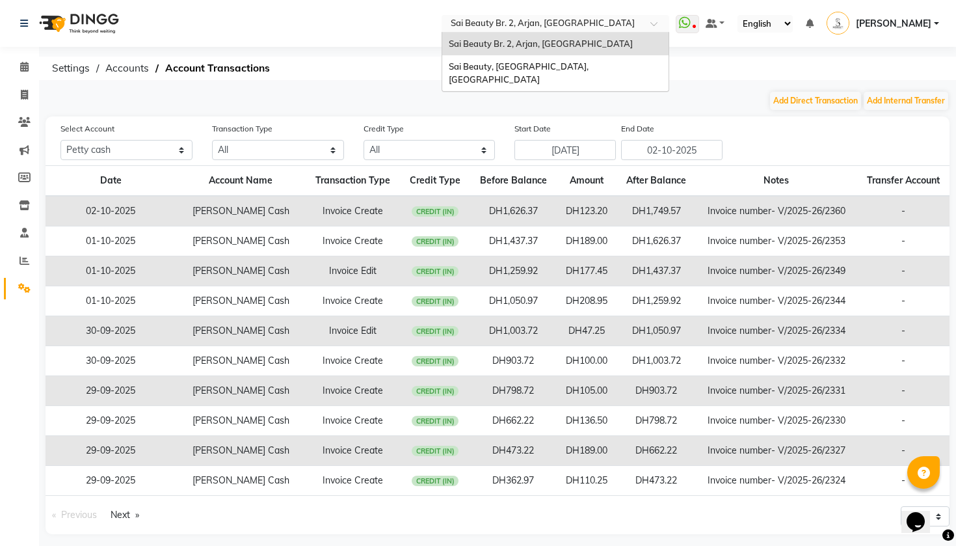
click at [448, 22] on input "text" at bounding box center [542, 24] width 189 height 13
click at [449, 62] on span "Sai Beauty, [GEOGRAPHIC_DATA], [GEOGRAPHIC_DATA]" at bounding box center [520, 72] width 142 height 23
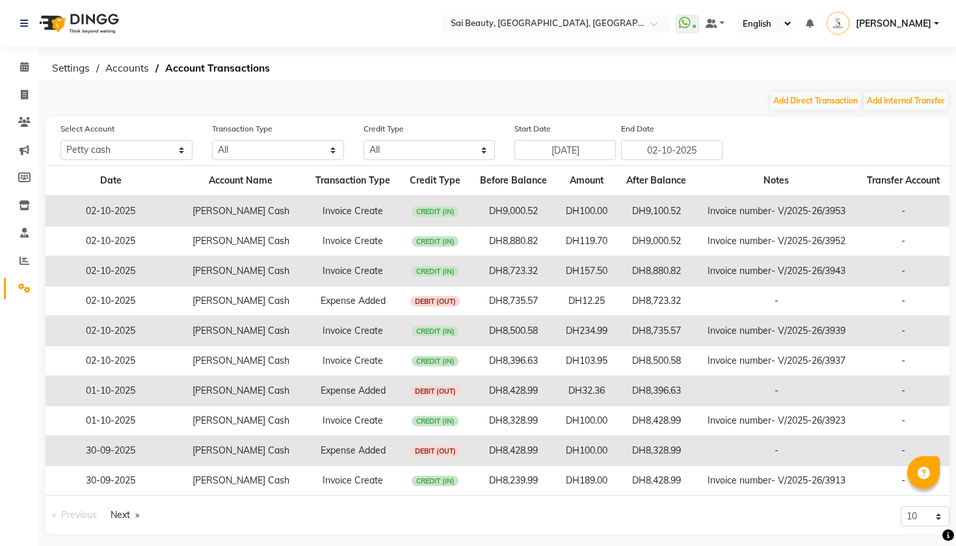
select select "4279"
click at [833, 98] on button "Add Direct Transaction" at bounding box center [815, 101] width 91 height 18
select select "direct"
select select "4279"
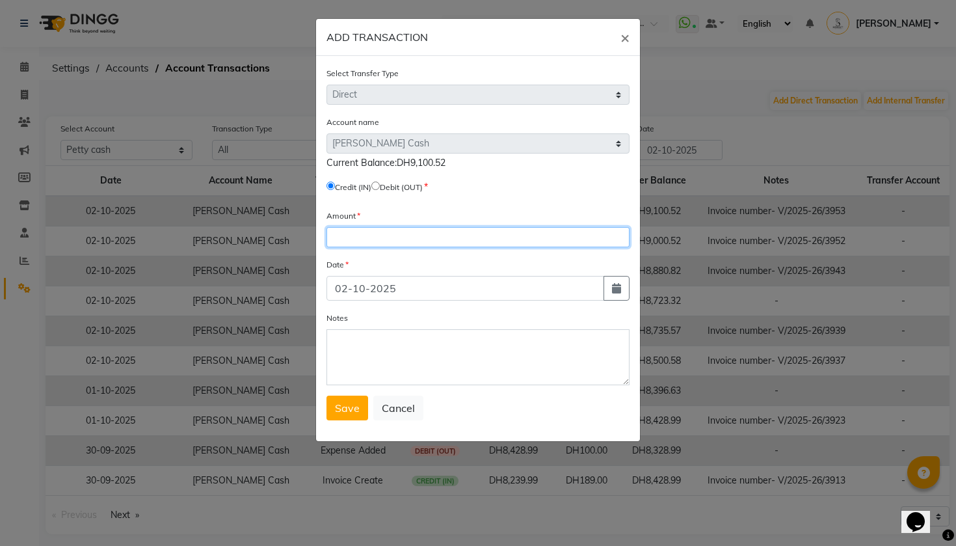
click at [403, 239] on input "number" at bounding box center [478, 237] width 303 height 20
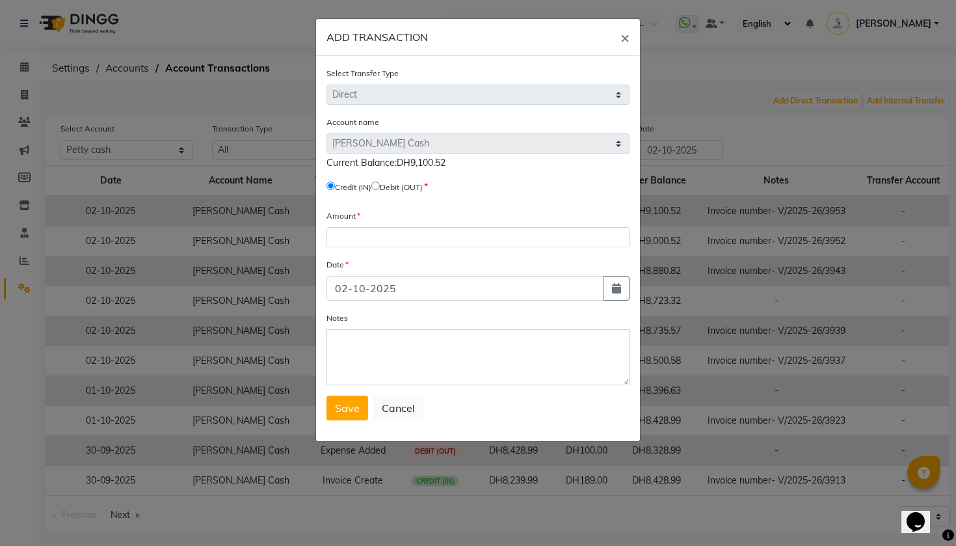
click at [380, 189] on input "radio" at bounding box center [375, 185] width 8 height 8
radio input "true"
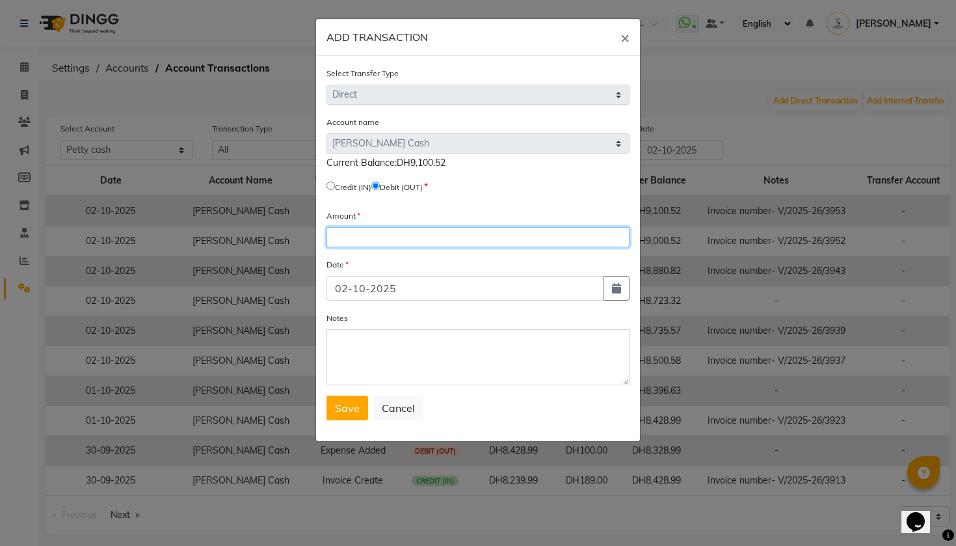
click at [420, 234] on input "number" at bounding box center [478, 237] width 303 height 20
type input "8290"
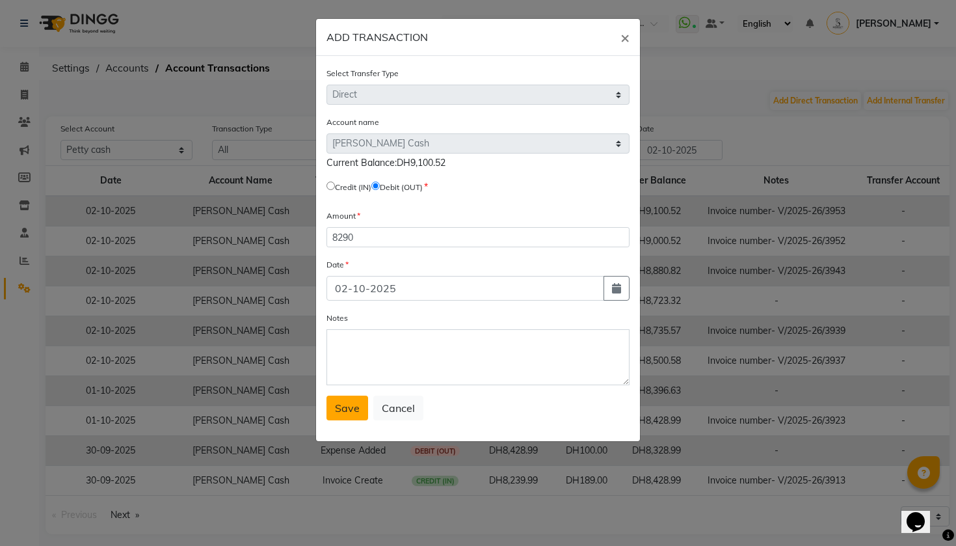
click at [349, 407] on span "Save" at bounding box center [347, 407] width 25 height 13
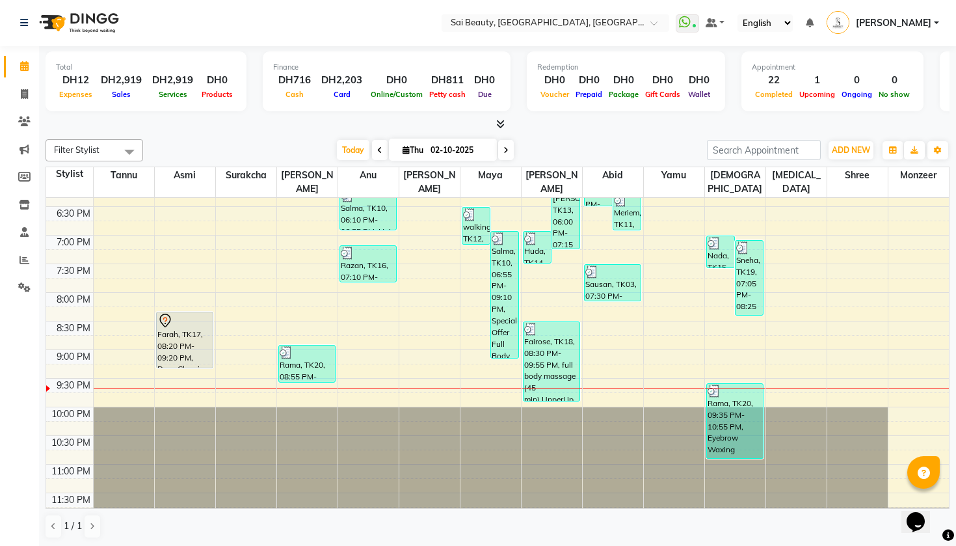
scroll to position [534, 0]
click at [193, 377] on div "9:00 AM 9:30 AM 10:00 AM 10:30 AM 11:00 AM 11:30 AM 12:00 PM 12:30 PM 1:00 PM 1…" at bounding box center [497, 93] width 903 height 858
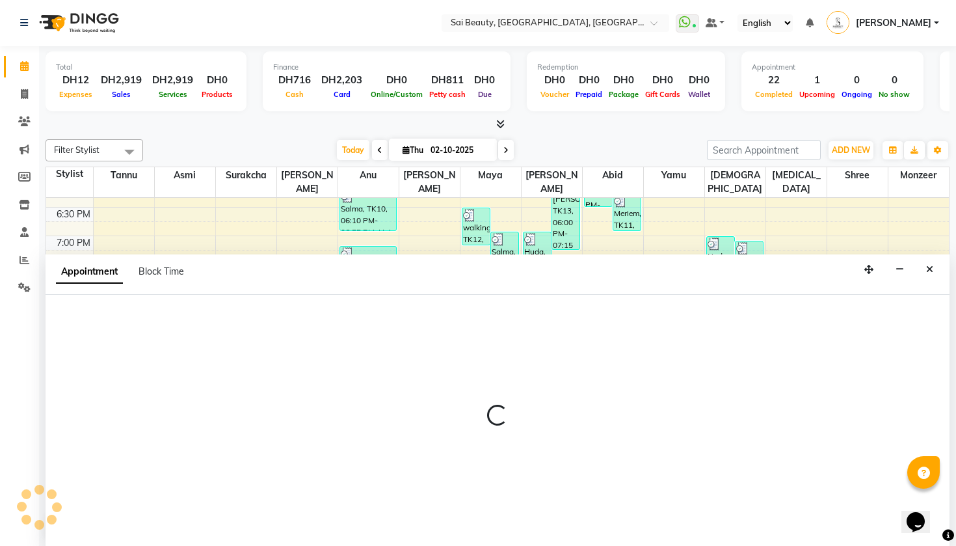
select select "40288"
select select "1290"
select select "tentative"
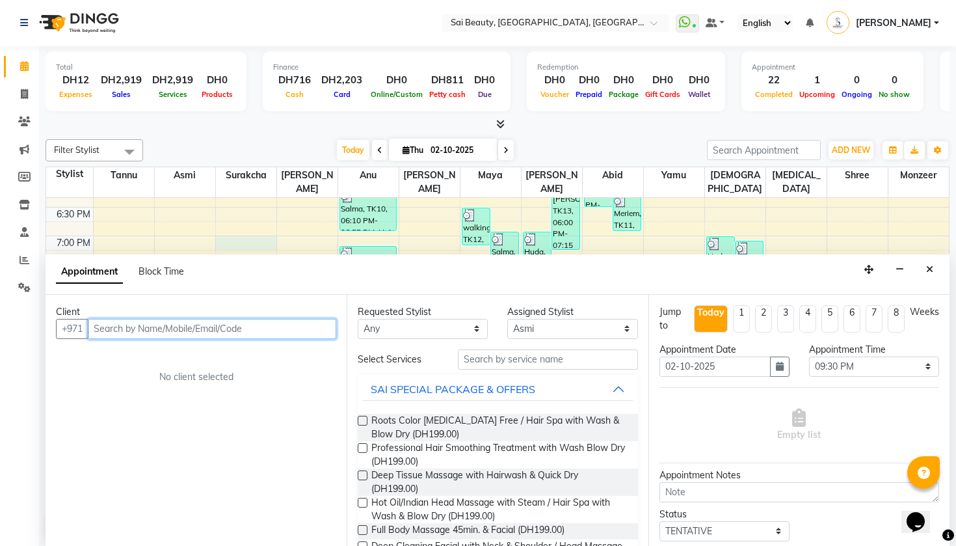
click at [224, 234] on div "9:00 AM 9:30 AM 10:00 AM 10:30 AM 11:00 AM 11:30 AM 12:00 PM 12:30 PM 1:00 PM 1…" at bounding box center [497, 93] width 903 height 858
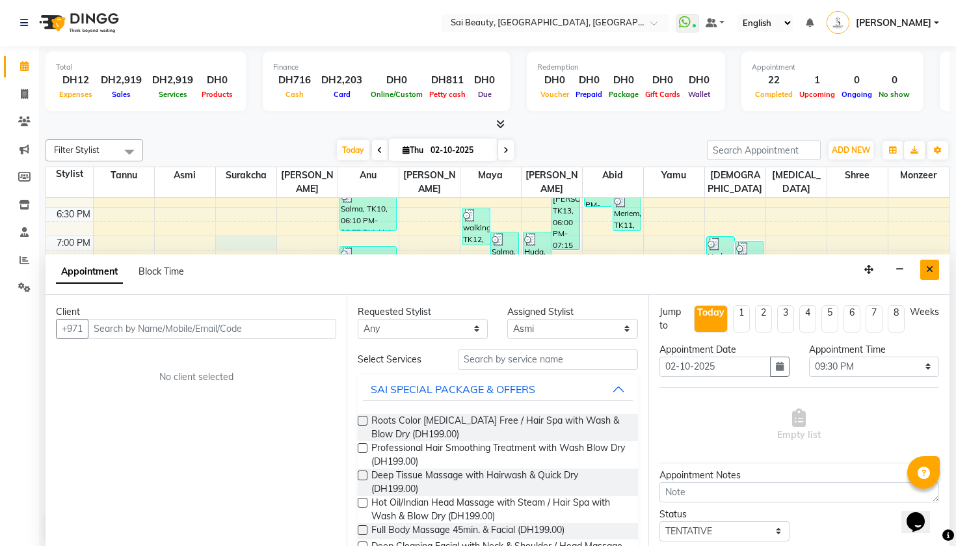
click at [935, 269] on button "Close" at bounding box center [929, 270] width 19 height 20
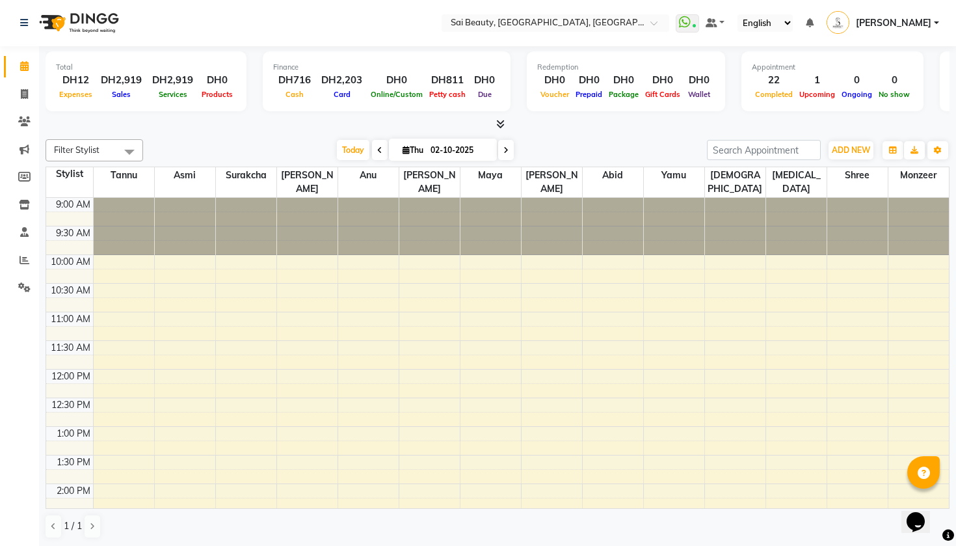
scroll to position [0, 0]
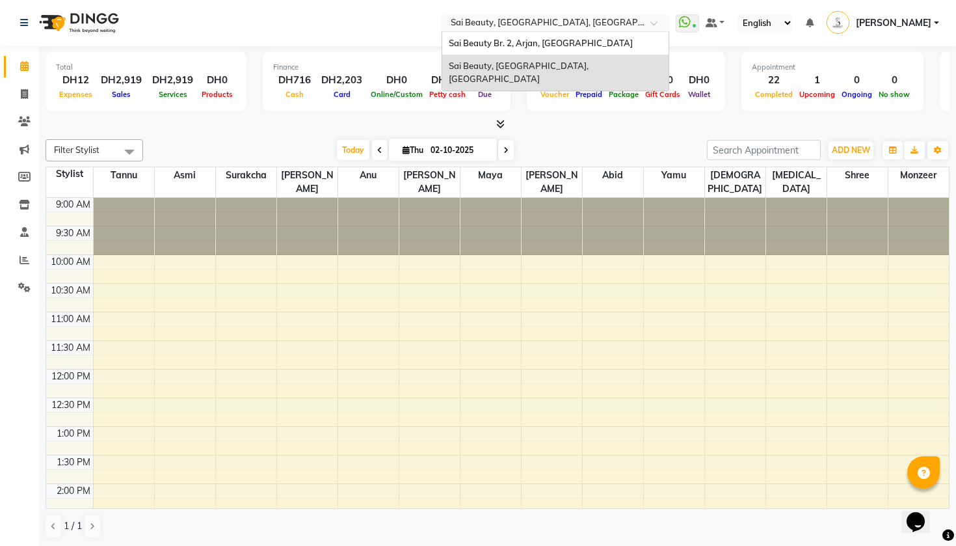
click at [458, 25] on input "text" at bounding box center [542, 24] width 189 height 13
click at [449, 38] on span "Sai Beauty Br. 2, Arjan, [GEOGRAPHIC_DATA]" at bounding box center [541, 43] width 184 height 10
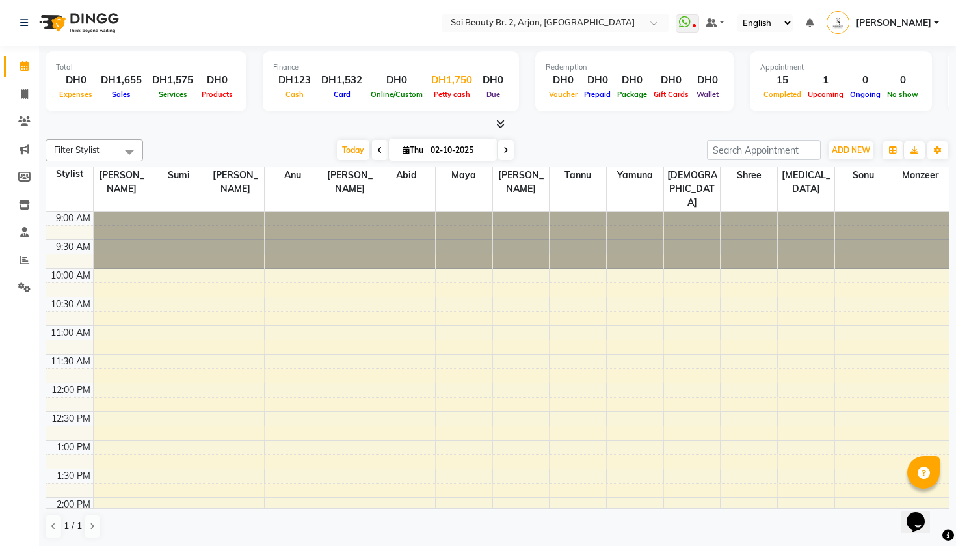
click at [446, 86] on div "DH1,750" at bounding box center [451, 80] width 51 height 15
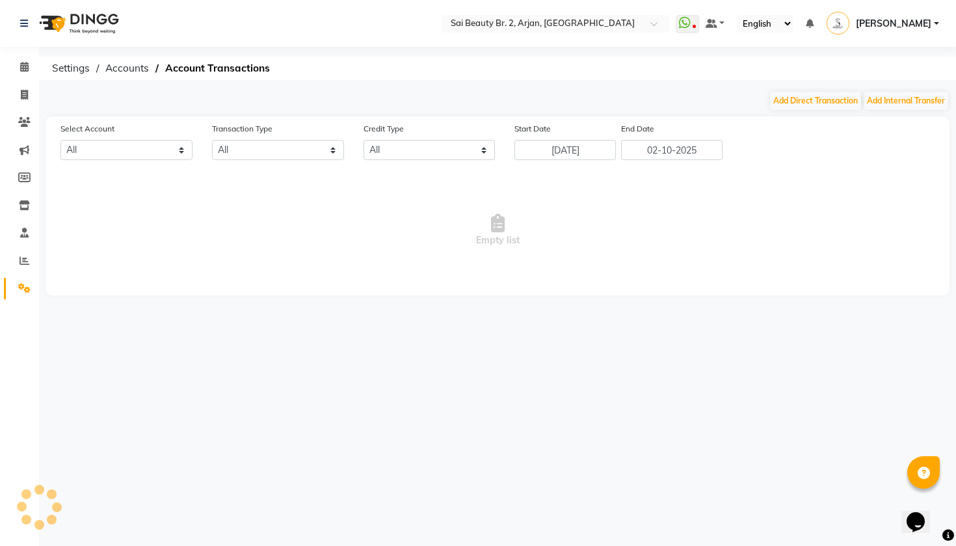
select select "6020"
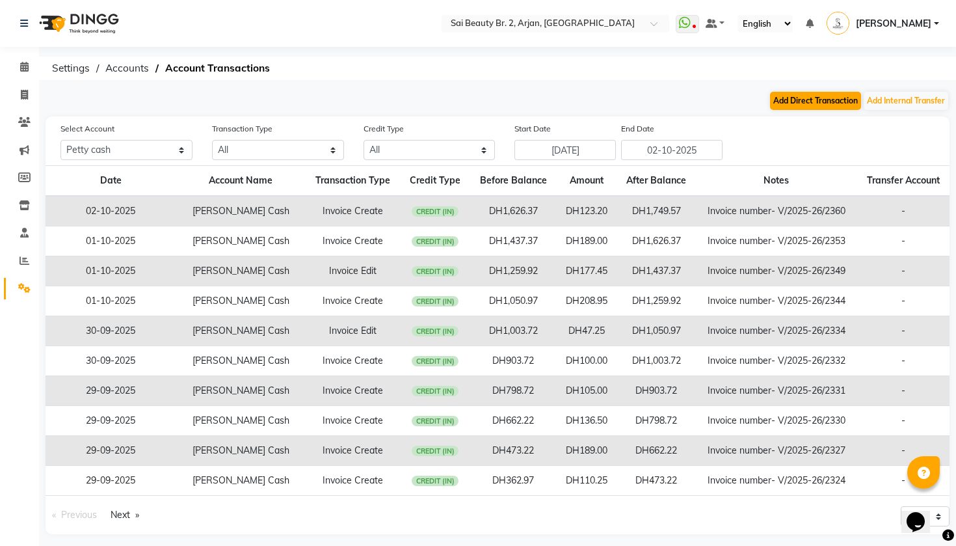
click at [814, 103] on button "Add Direct Transaction" at bounding box center [815, 101] width 91 height 18
select select "direct"
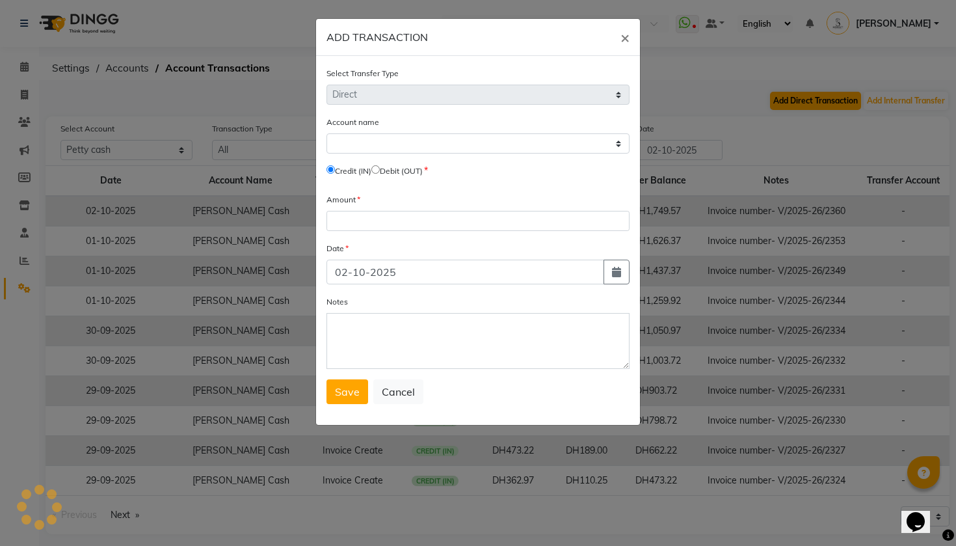
select select "6020"
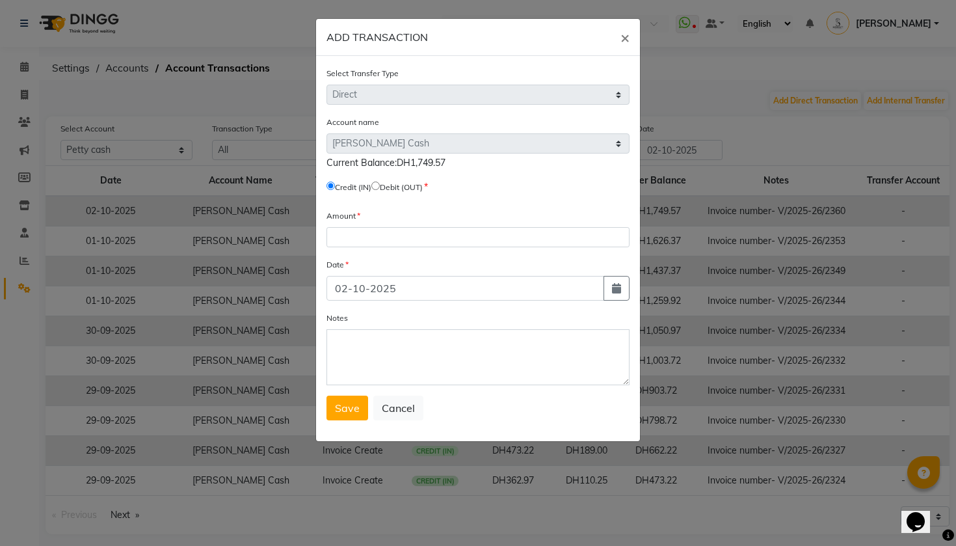
click at [380, 190] on input "radio" at bounding box center [375, 185] width 8 height 8
radio input "true"
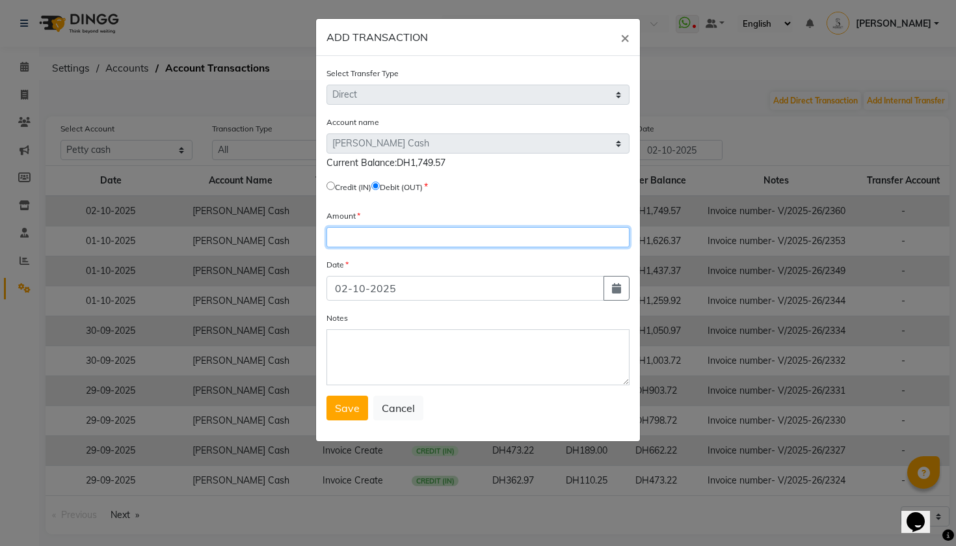
click at [358, 236] on input "number" at bounding box center [478, 237] width 303 height 20
type input "1055"
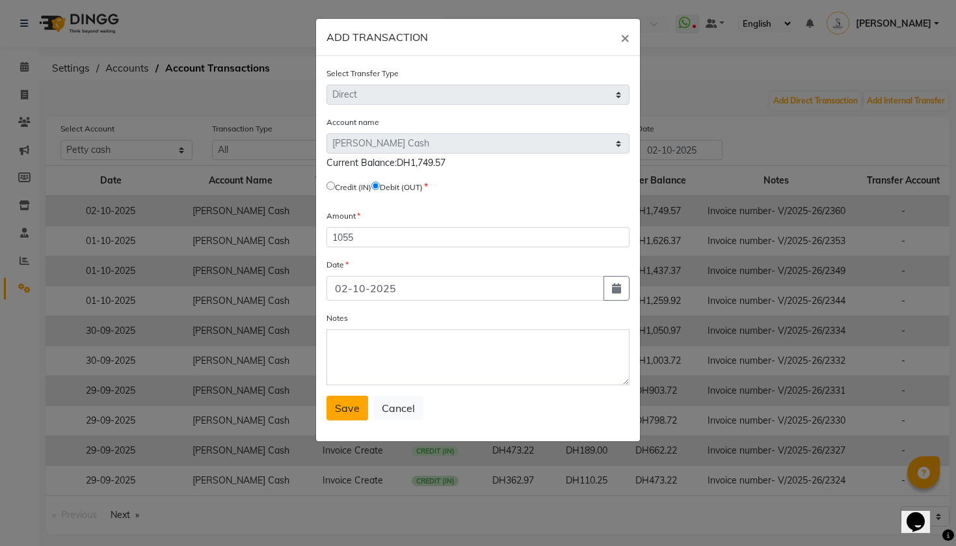
click at [347, 406] on span "Save" at bounding box center [347, 407] width 25 height 13
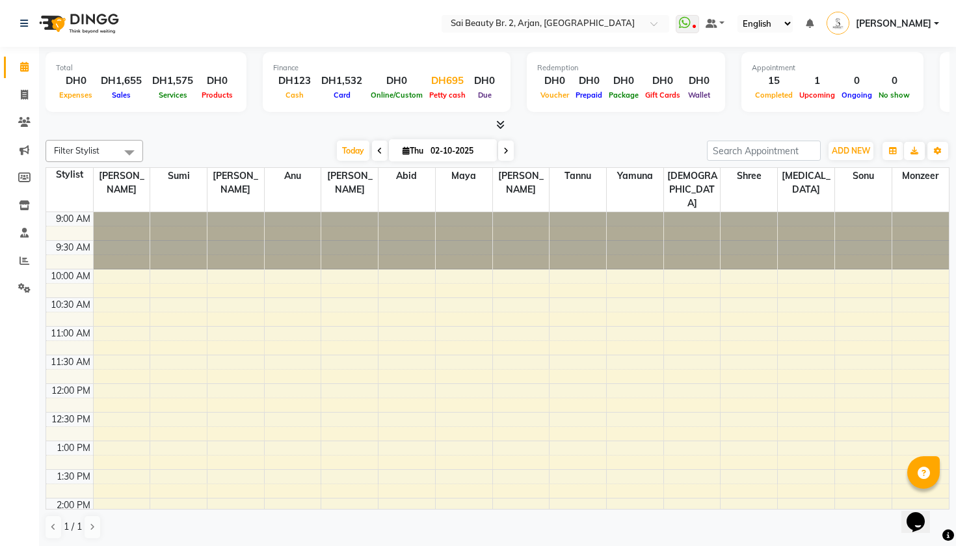
click at [456, 79] on div "DH695" at bounding box center [447, 81] width 43 height 15
select select "6020"
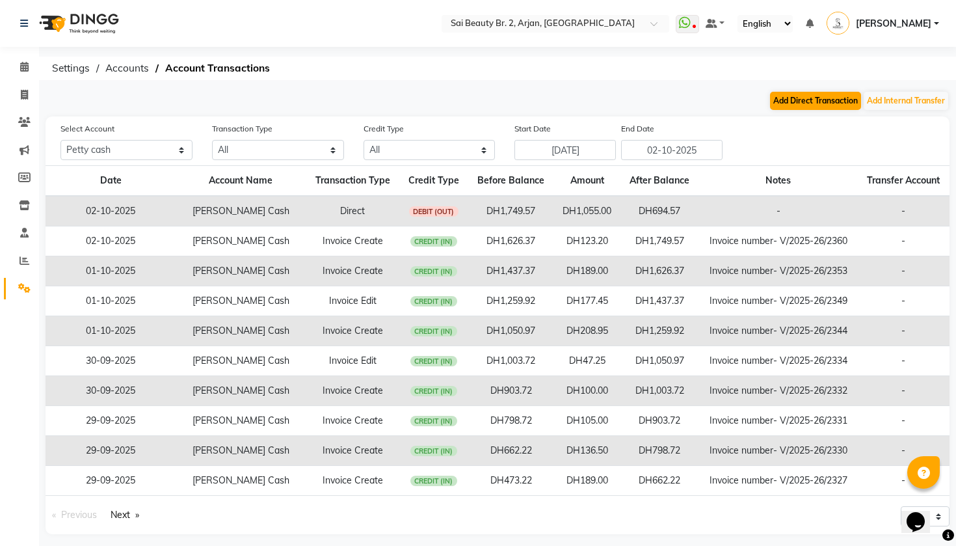
click at [811, 100] on button "Add Direct Transaction" at bounding box center [815, 101] width 91 height 18
select select "direct"
select select "6020"
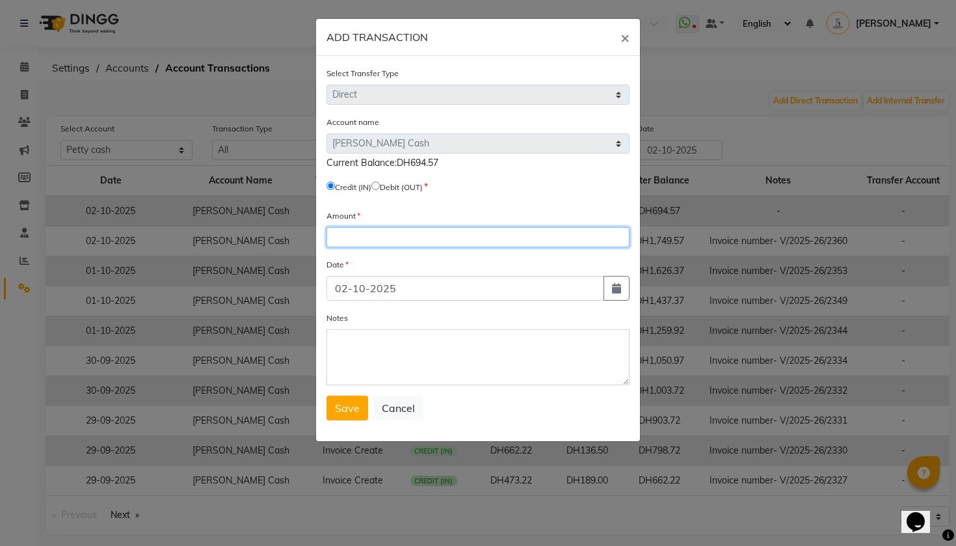
click at [357, 235] on input "number" at bounding box center [478, 237] width 303 height 20
type input "3"
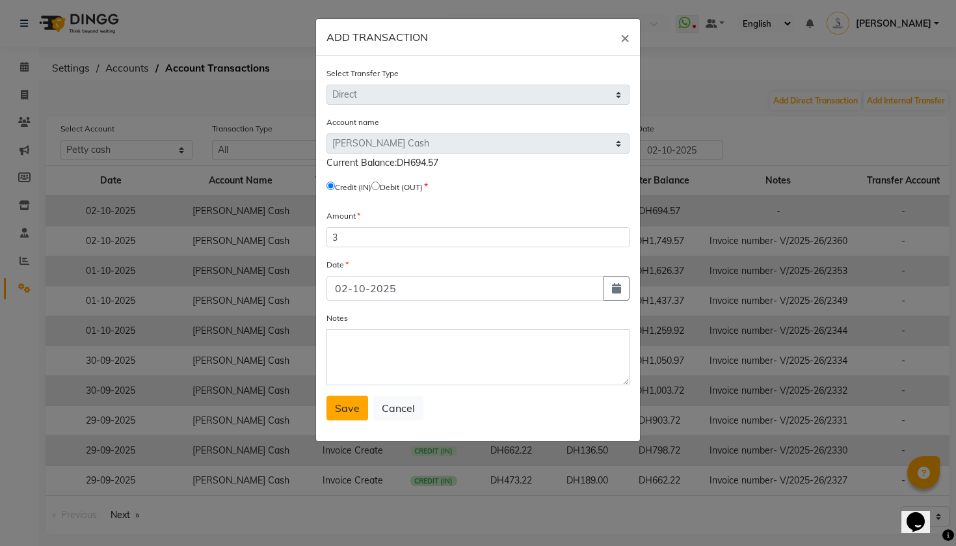
click at [357, 412] on span "Save" at bounding box center [347, 407] width 25 height 13
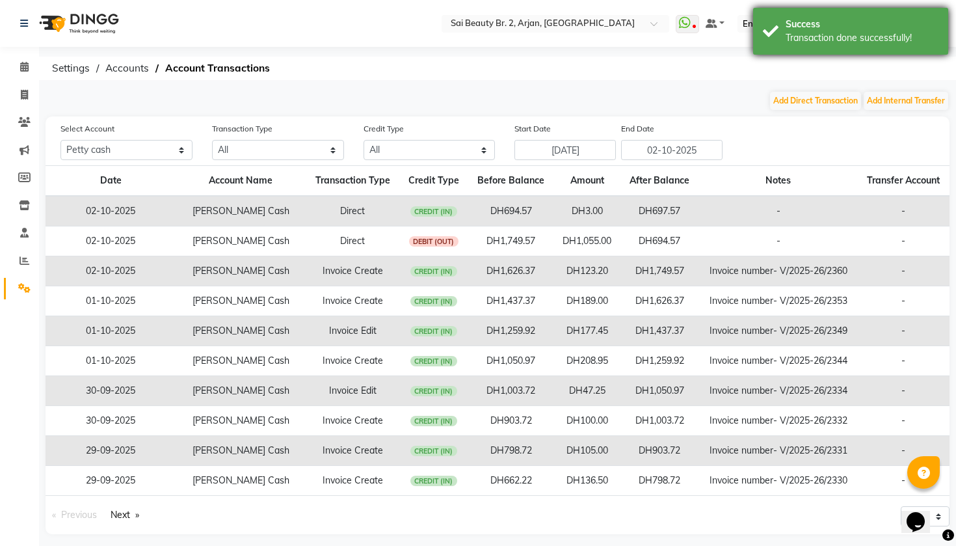
click at [885, 46] on div "Success Transaction done successfully!" at bounding box center [850, 31] width 195 height 47
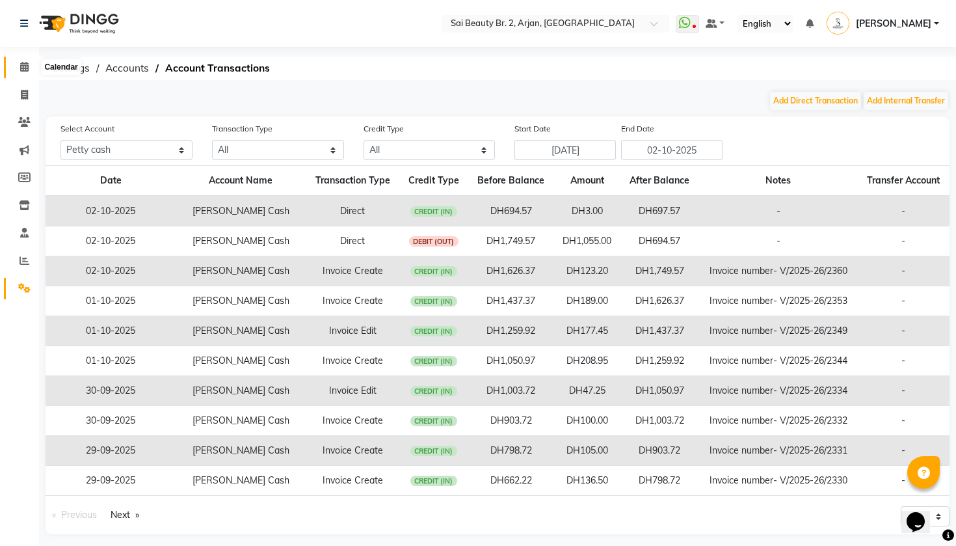
click at [23, 66] on icon at bounding box center [24, 67] width 8 height 10
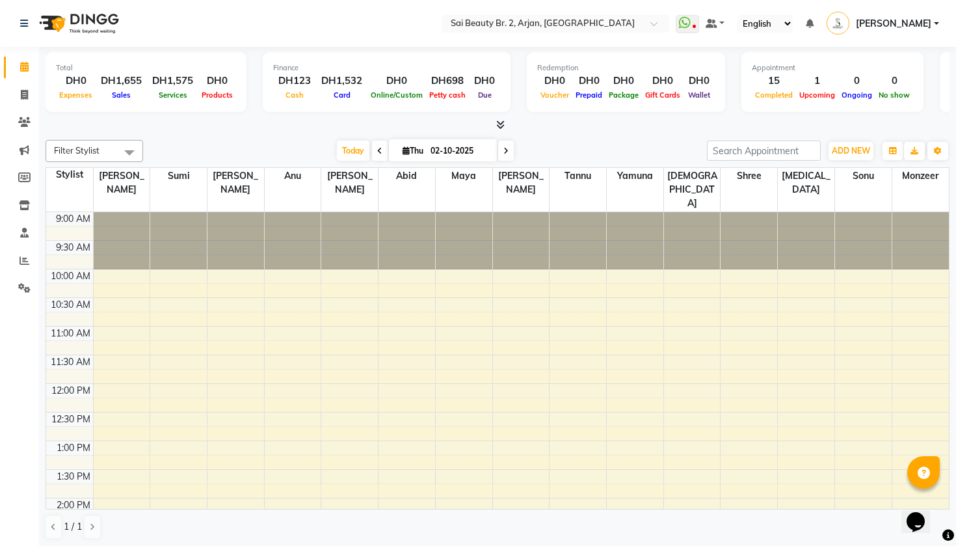
click at [194, 135] on div "Filter Stylist Select All Abid Alora Anu Ashmita Diksha Gita Komal Maya monzeer…" at bounding box center [498, 340] width 904 height 410
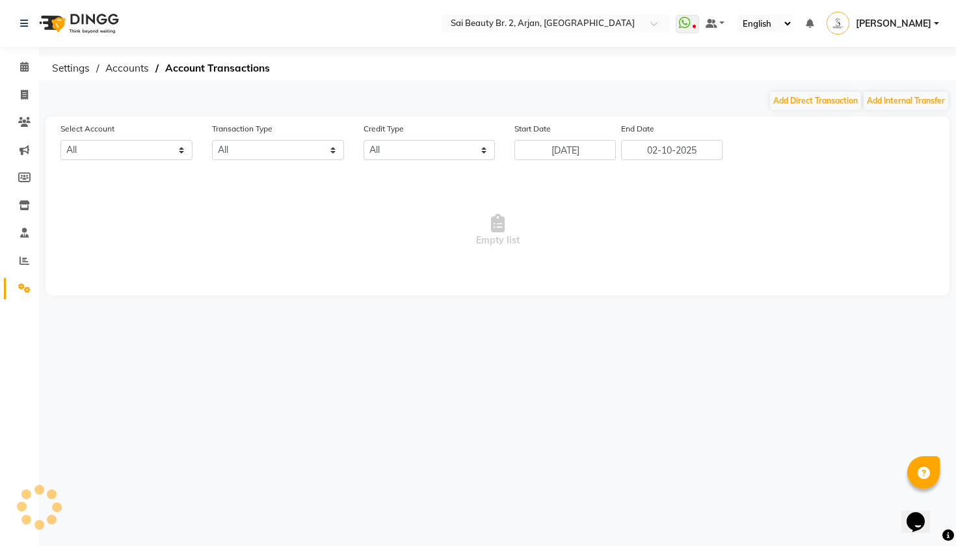
select select "6020"
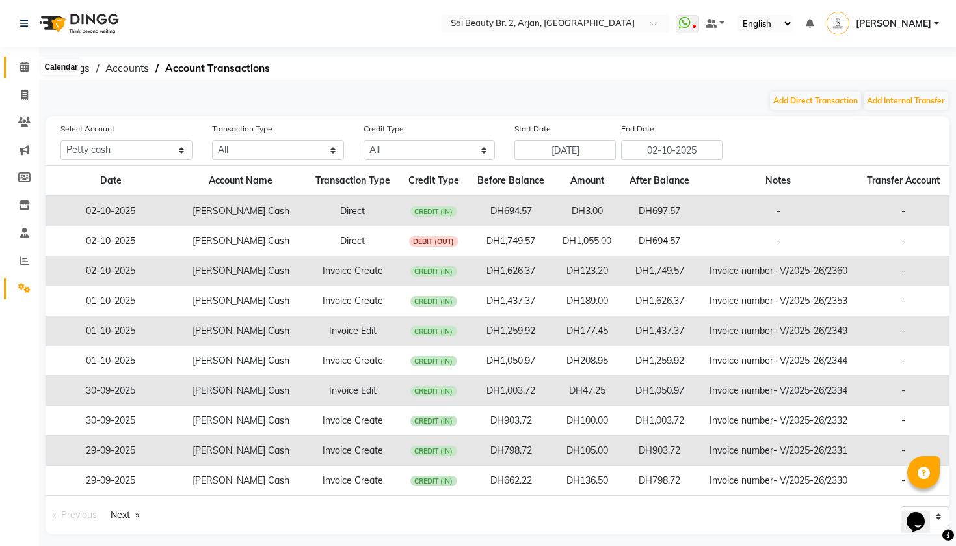
click at [24, 66] on icon at bounding box center [24, 67] width 8 height 10
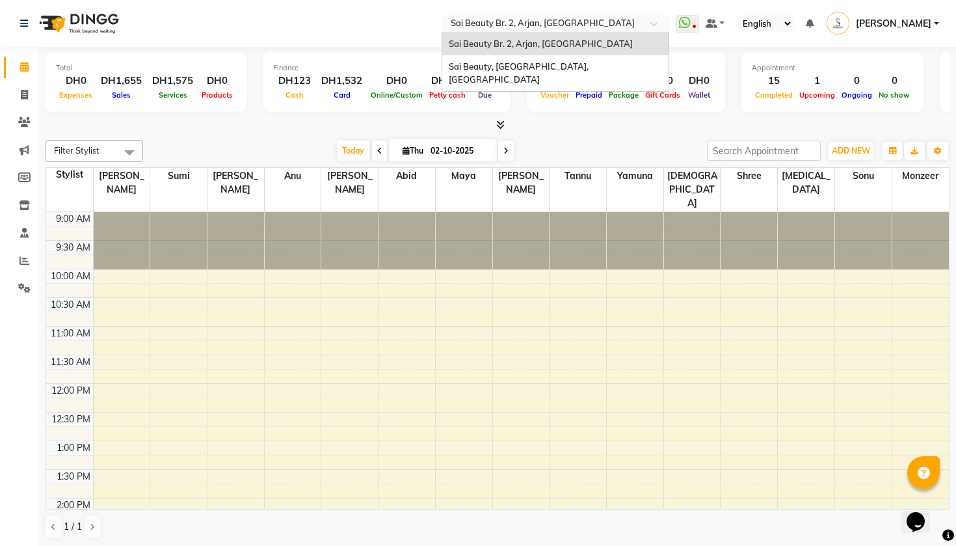
click at [453, 21] on input "text" at bounding box center [542, 24] width 189 height 13
click at [248, 40] on nav "Select Location × Sai Beauty Br. 2, Arjan, Dubai Sai Beauty Br. 2, Arjan, Dubai…" at bounding box center [478, 23] width 956 height 47
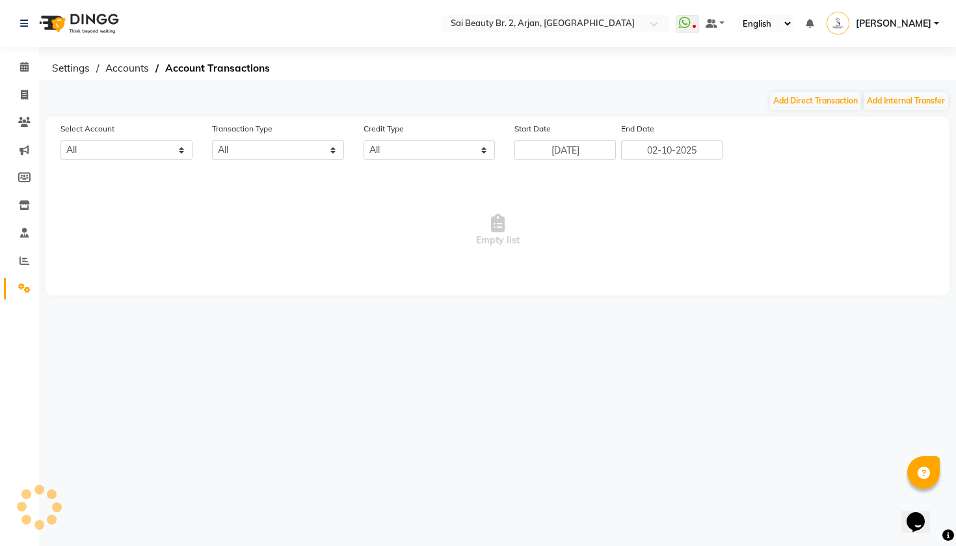
select select "6020"
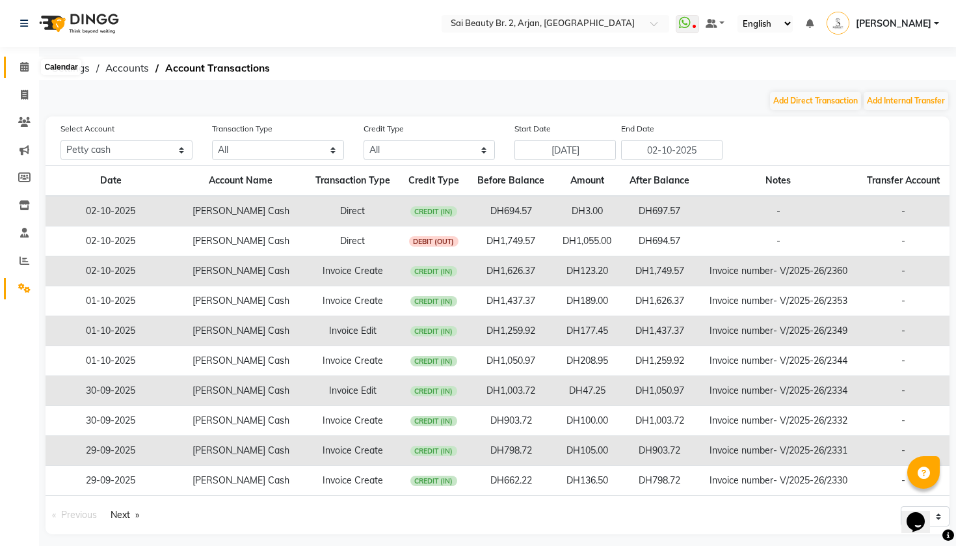
click at [33, 61] on span at bounding box center [24, 67] width 23 height 15
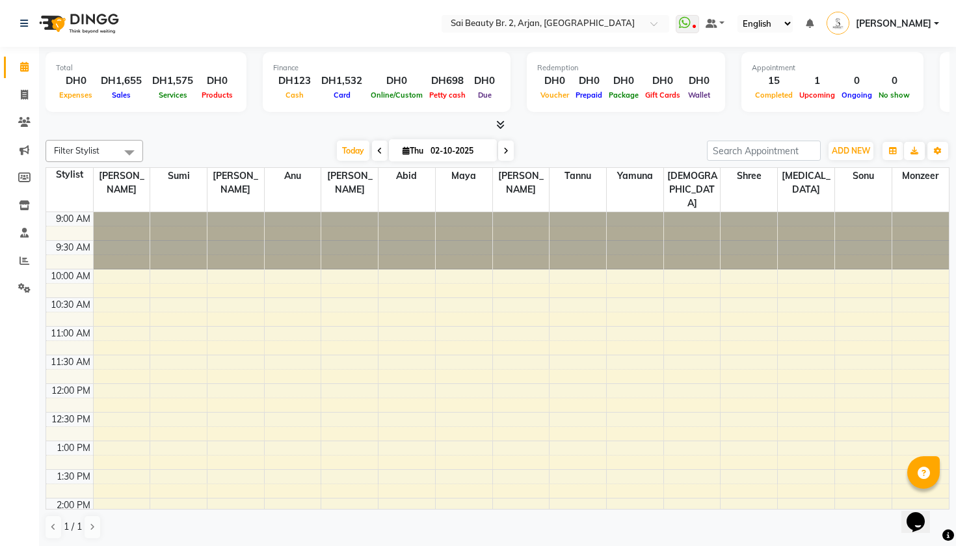
click at [129, 149] on span at bounding box center [129, 152] width 26 height 25
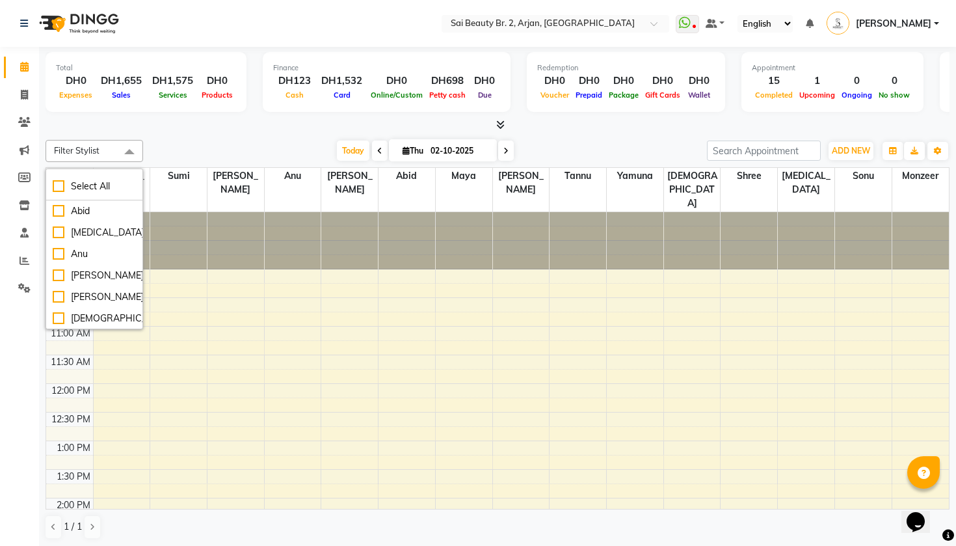
click at [209, 132] on div "Total DH0 Expenses DH1,655 Sales DH1,575 Services DH0 Products Finance DH123 Ca…" at bounding box center [497, 297] width 917 height 501
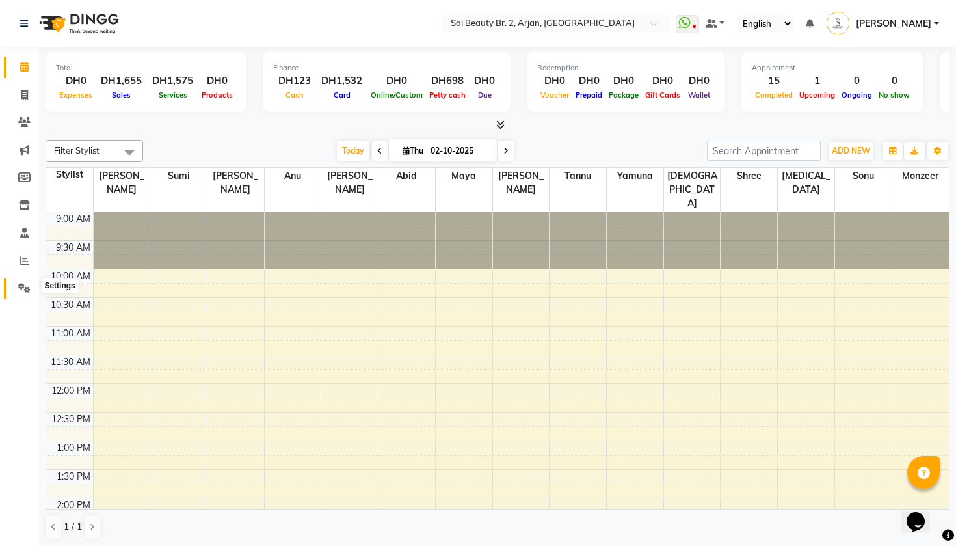
click at [21, 281] on span at bounding box center [24, 288] width 23 height 15
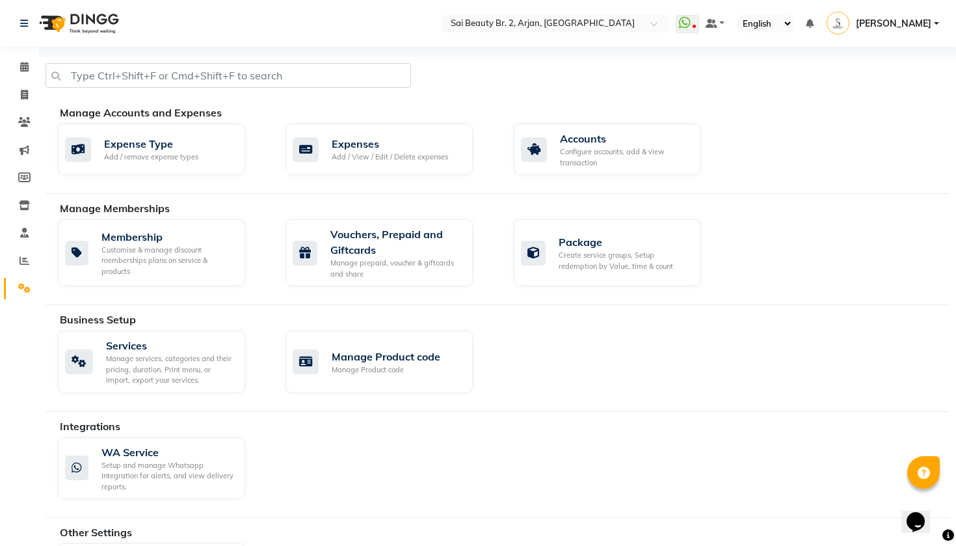
click at [361, 489] on div "WA Service Setup and manage Whatsapp Integration for alerts, and view delivery …" at bounding box center [503, 471] width 911 height 68
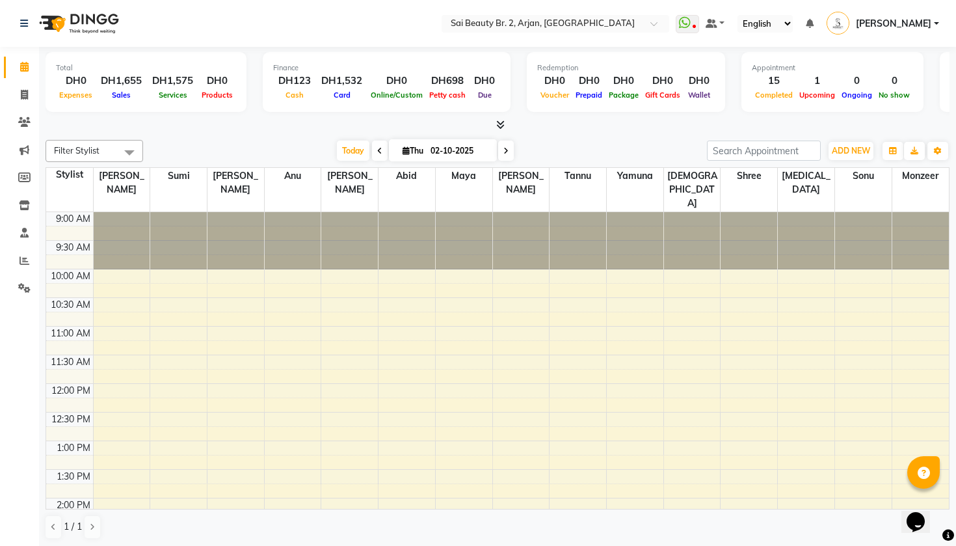
click at [502, 122] on icon at bounding box center [500, 125] width 8 height 10
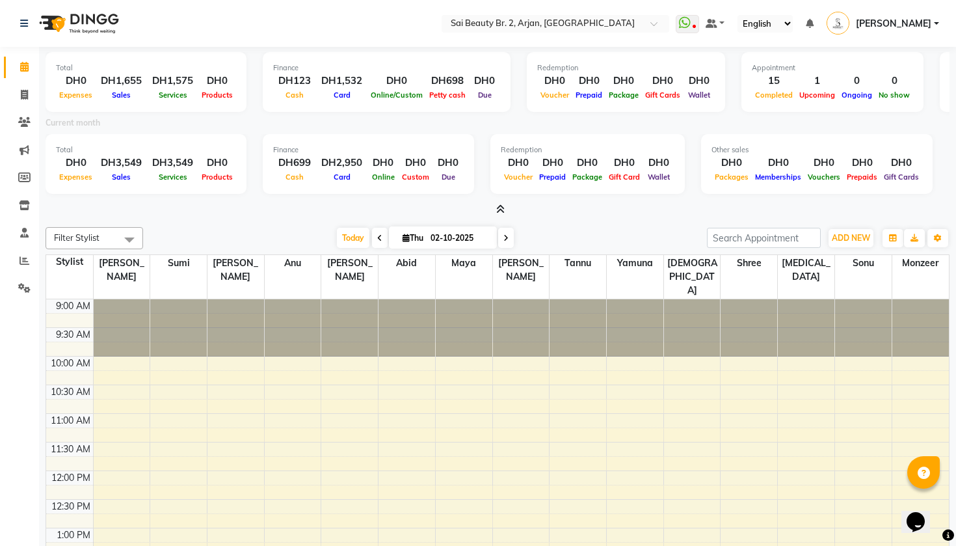
click at [793, 20] on div "English ENGLISH Español العربية मराठी हिंदी ગુજરાતી தமிழ் 中文" at bounding box center [765, 24] width 55 height 18
select select "6020"
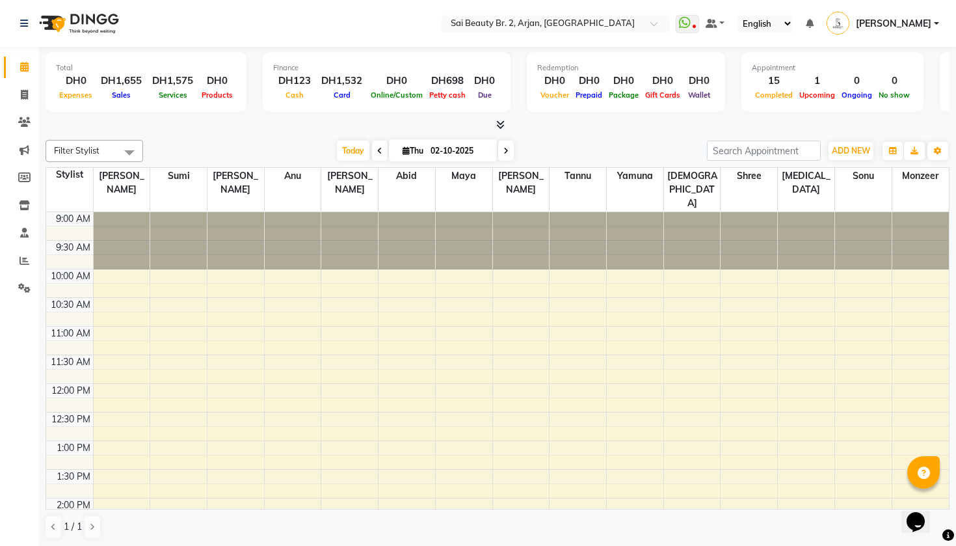
click at [132, 150] on span at bounding box center [129, 152] width 26 height 25
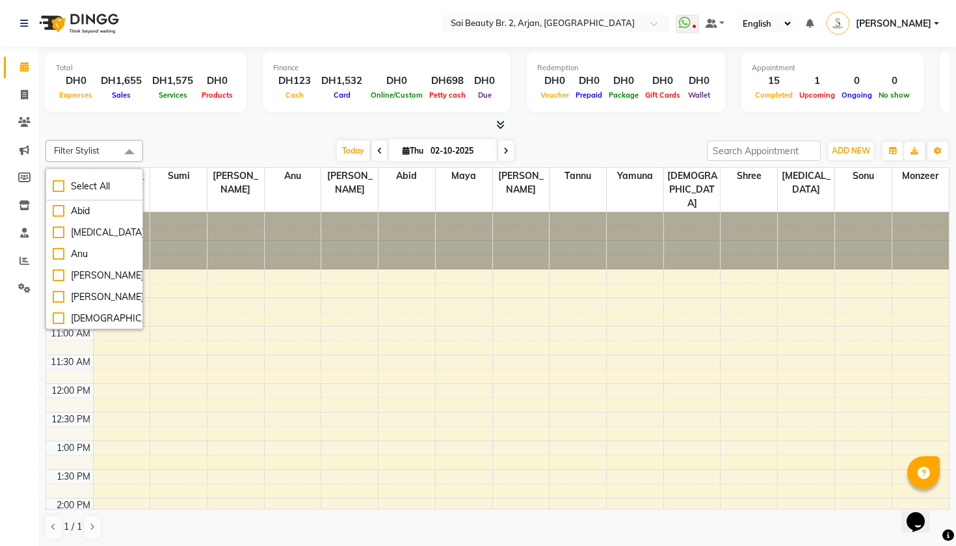
click at [168, 133] on div "Total DH0 Expenses DH1,655 Sales DH1,575 Services DH0 Products Finance DH123 Ca…" at bounding box center [497, 297] width 917 height 501
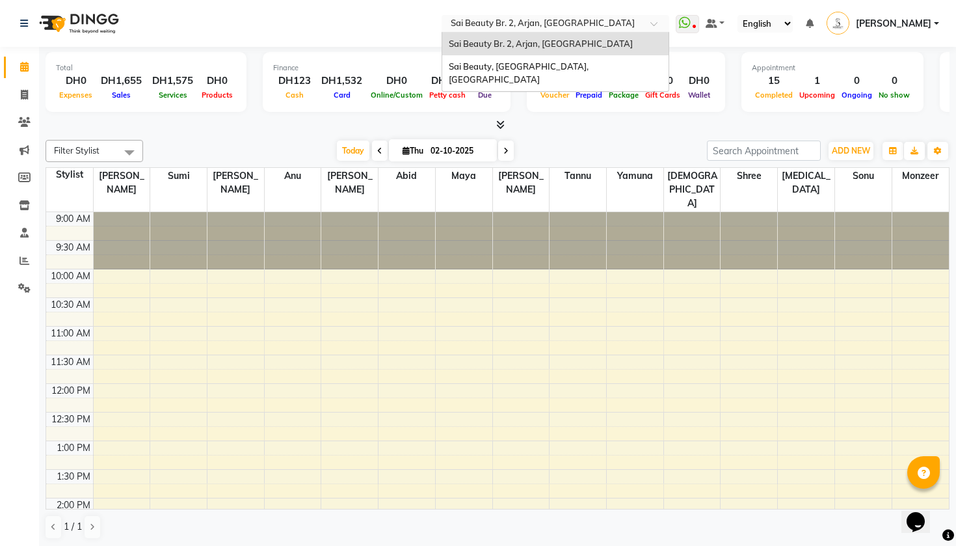
click at [448, 22] on input "text" at bounding box center [542, 24] width 189 height 13
click at [449, 67] on span "Sai Beauty, Liwan, Dubai" at bounding box center [520, 72] width 142 height 23
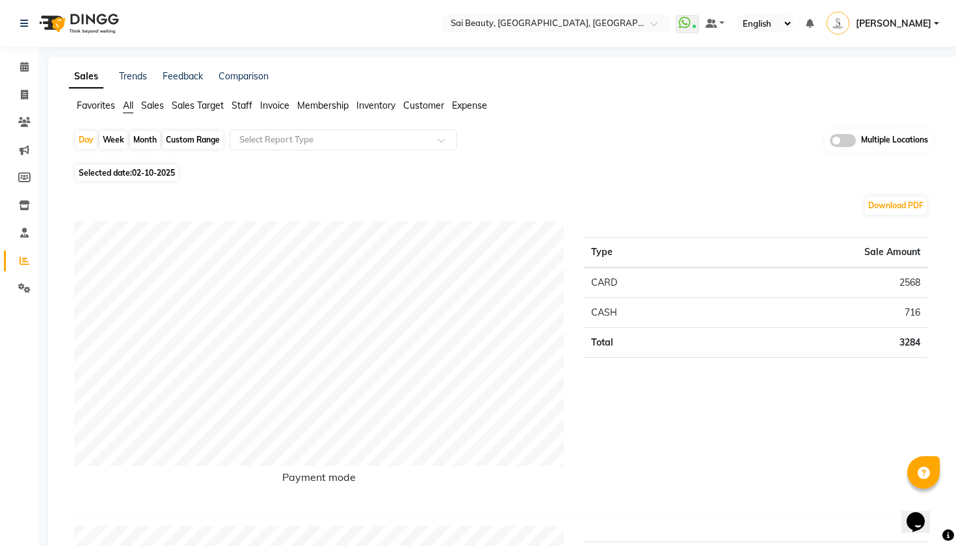
click at [790, 25] on div "English ENGLISH Español العربية मराठी हिंदी ગુજરાતી தமிழ் 中文" at bounding box center [765, 24] width 55 height 18
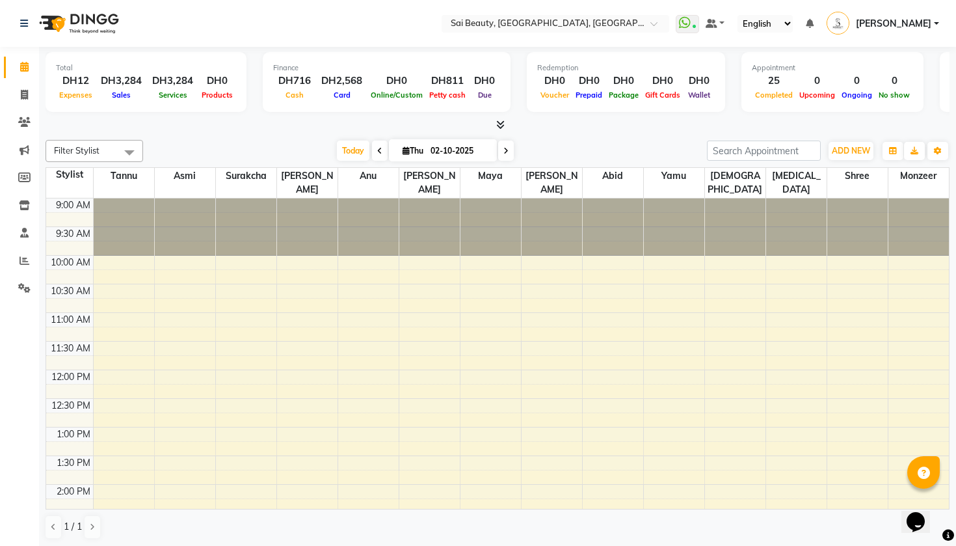
click at [242, 25] on nav "Select Location × Sai Beauty, [GEOGRAPHIC_DATA], [GEOGRAPHIC_DATA] WhatsApp Sta…" at bounding box center [478, 23] width 956 height 47
click at [748, 17] on div "English ENGLISH Español العربية मराठी हिंदी ગુજરાતી தமிழ் 中文" at bounding box center [765, 24] width 55 height 18
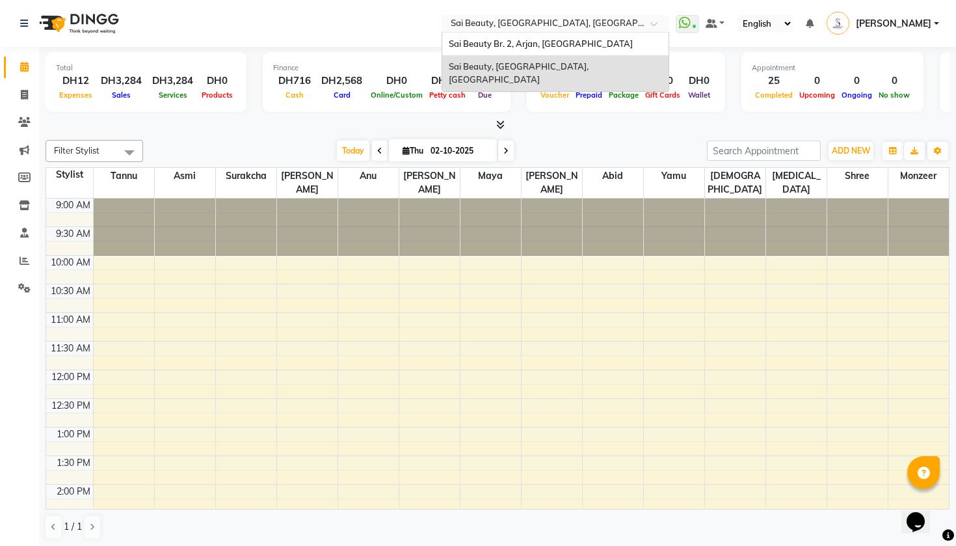
click at [650, 21] on span at bounding box center [658, 27] width 16 height 13
click at [491, 40] on div "Sai Beauty Br. 2, Arjan, [GEOGRAPHIC_DATA]" at bounding box center [555, 44] width 226 height 23
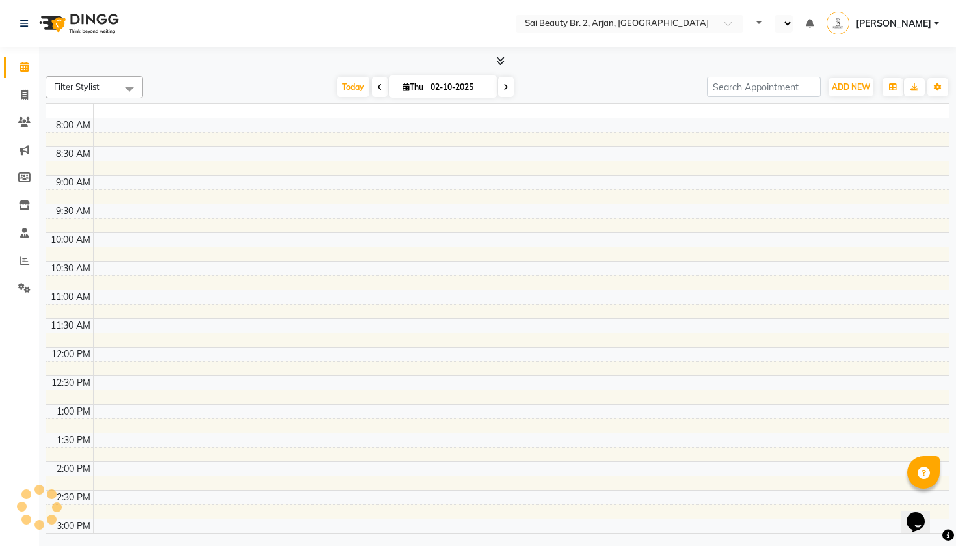
select select "en"
